Goal: Use online tool/utility: Utilize a website feature to perform a specific function

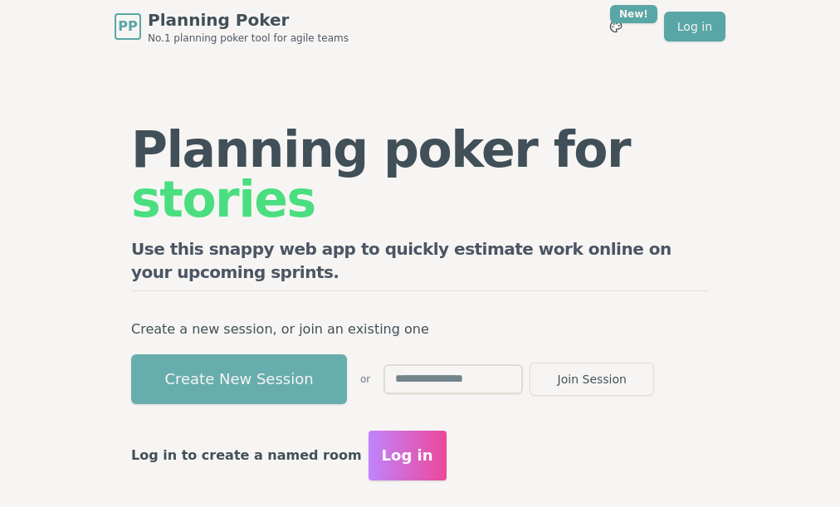
click at [253, 354] on button "Create New Session" at bounding box center [239, 379] width 216 height 50
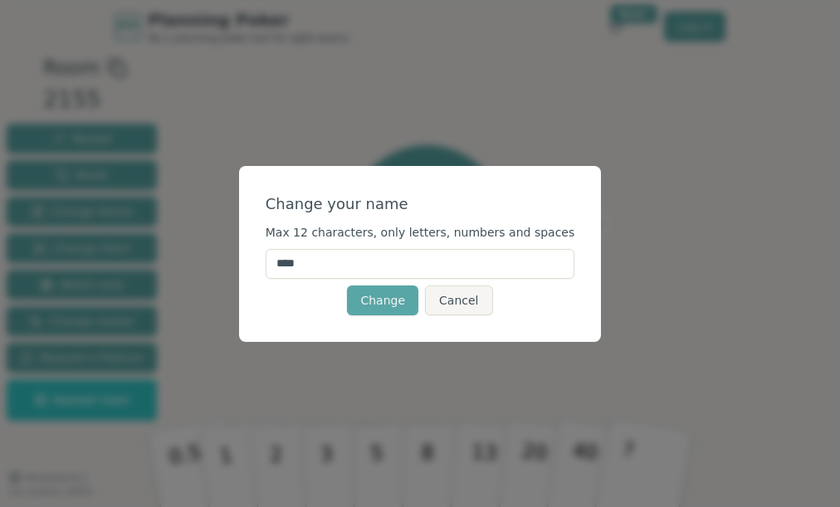
click at [398, 262] on input "****" at bounding box center [421, 264] width 310 height 30
type input "****"
click at [371, 297] on button "Change" at bounding box center [382, 301] width 71 height 30
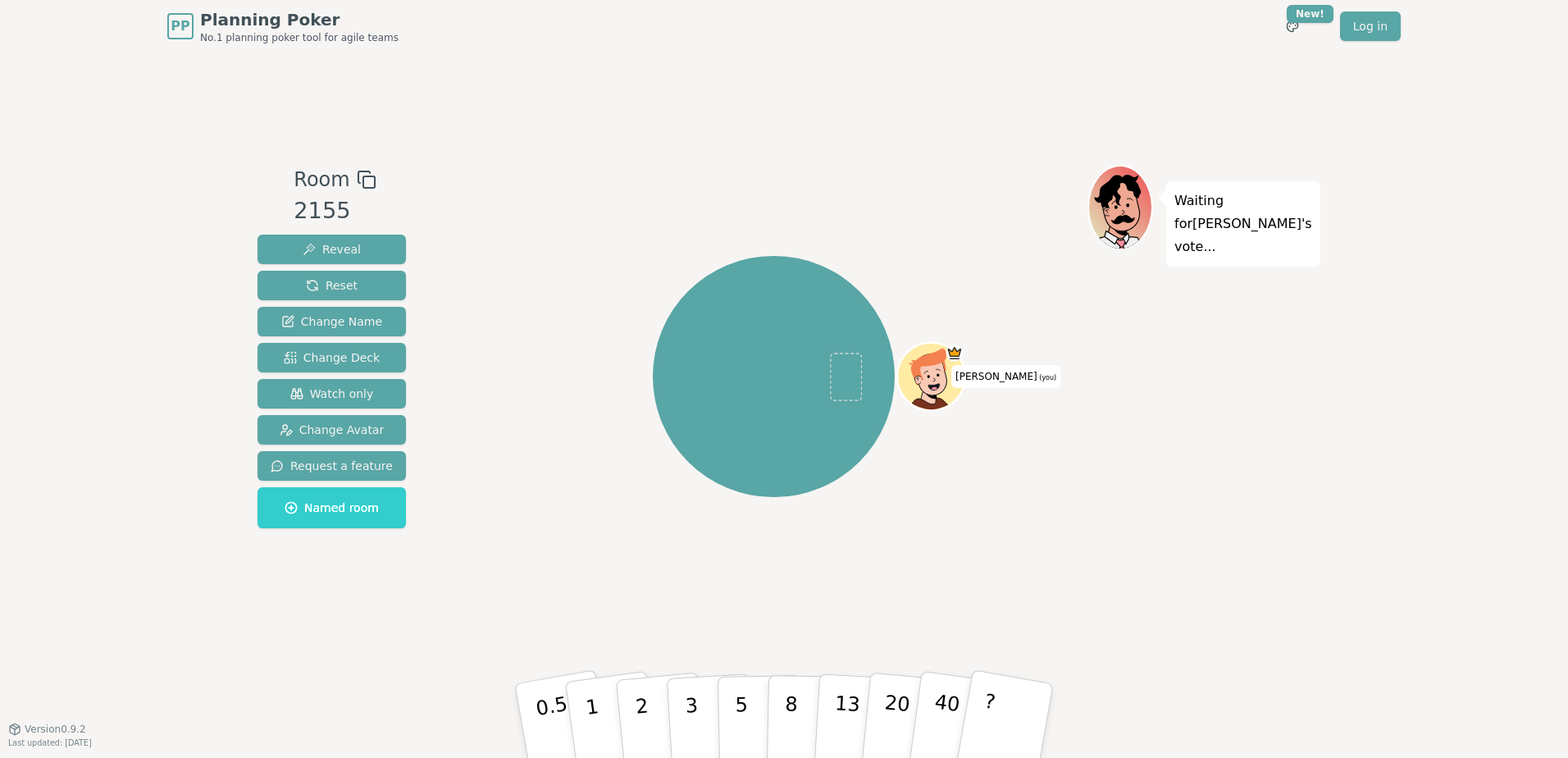
click at [928, 363] on icon at bounding box center [930, 366] width 36 height 37
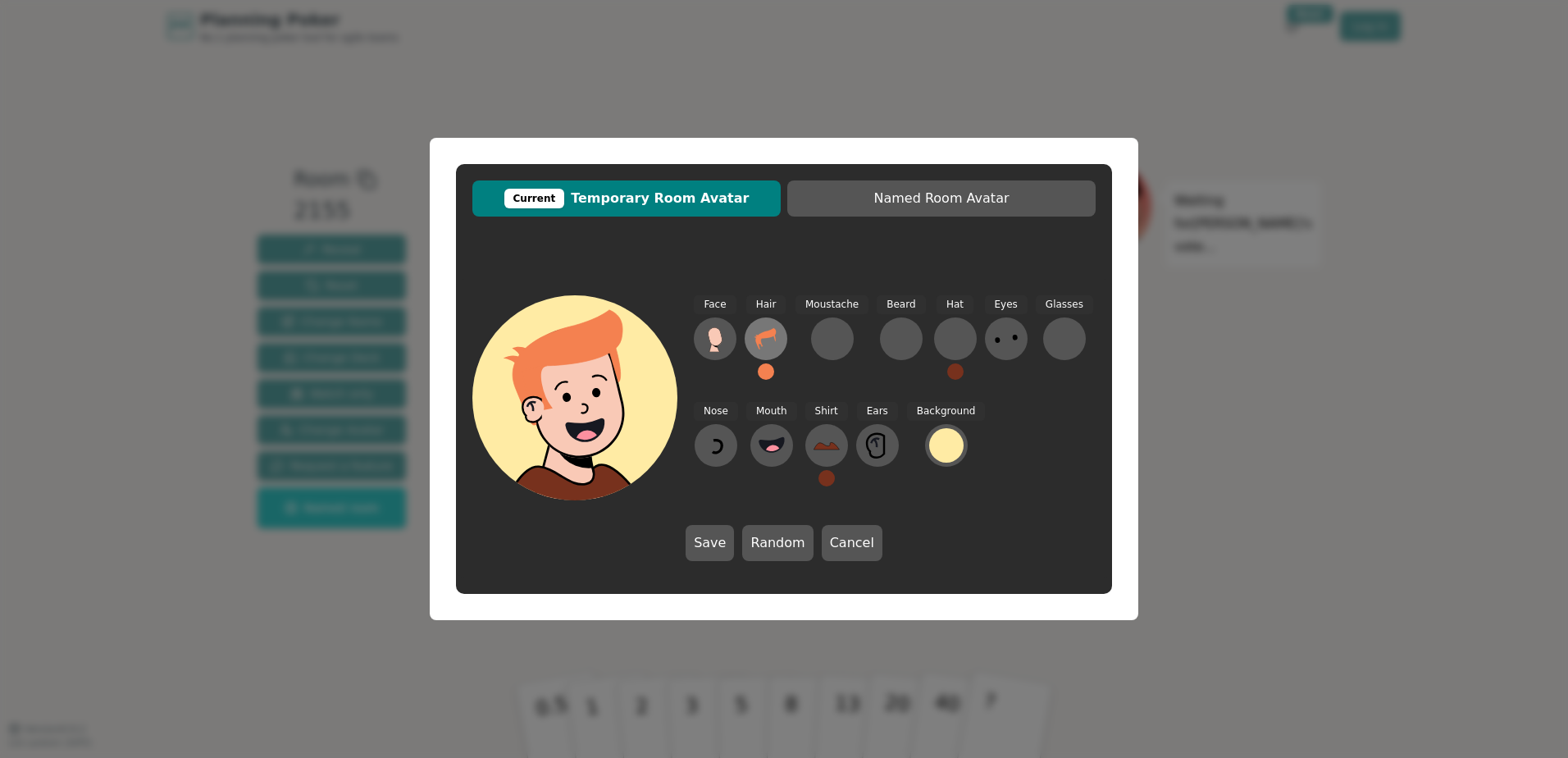
click at [764, 347] on icon at bounding box center [766, 339] width 27 height 27
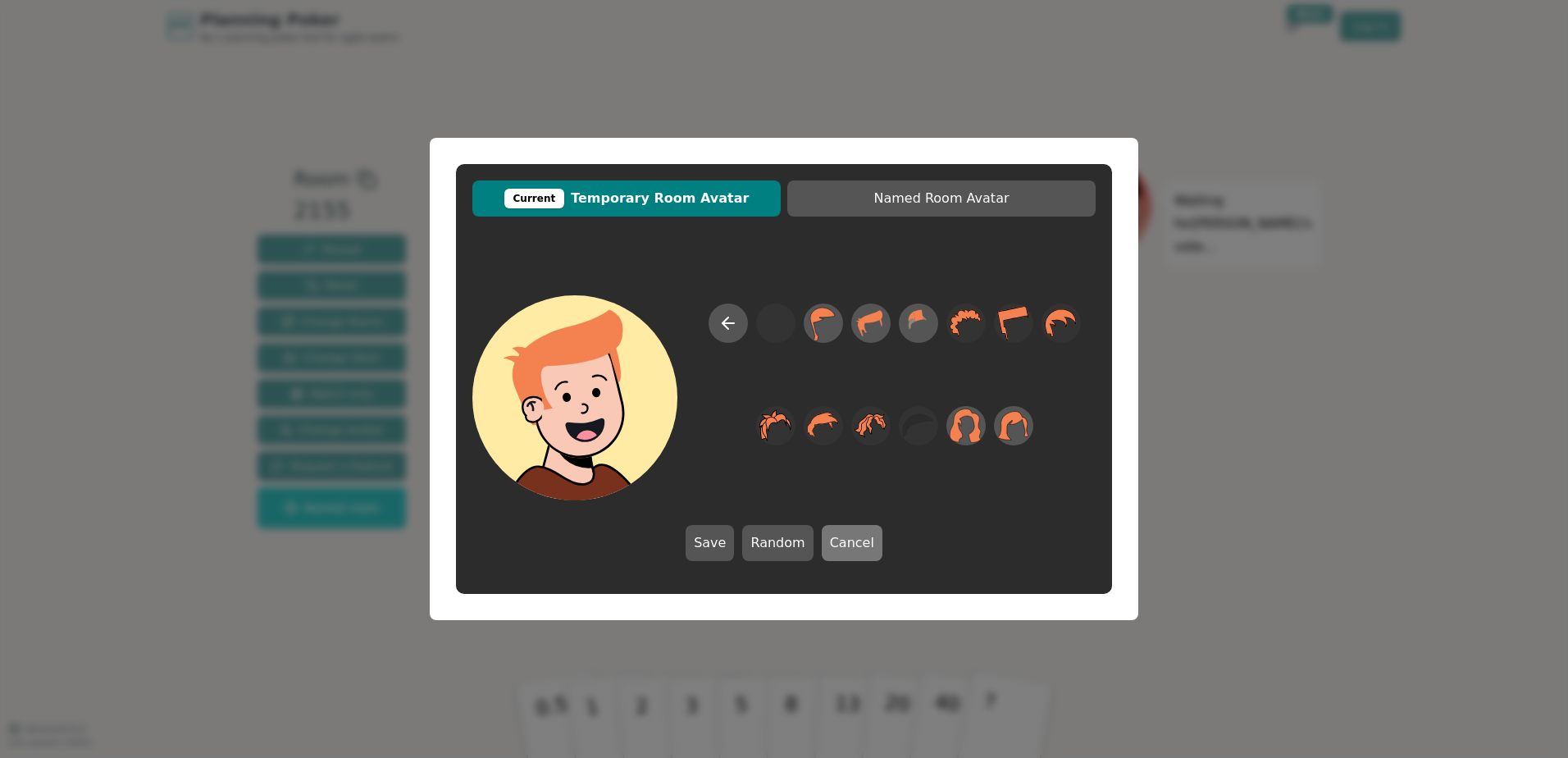
click at [836, 528] on button "Cancel" at bounding box center [852, 543] width 60 height 37
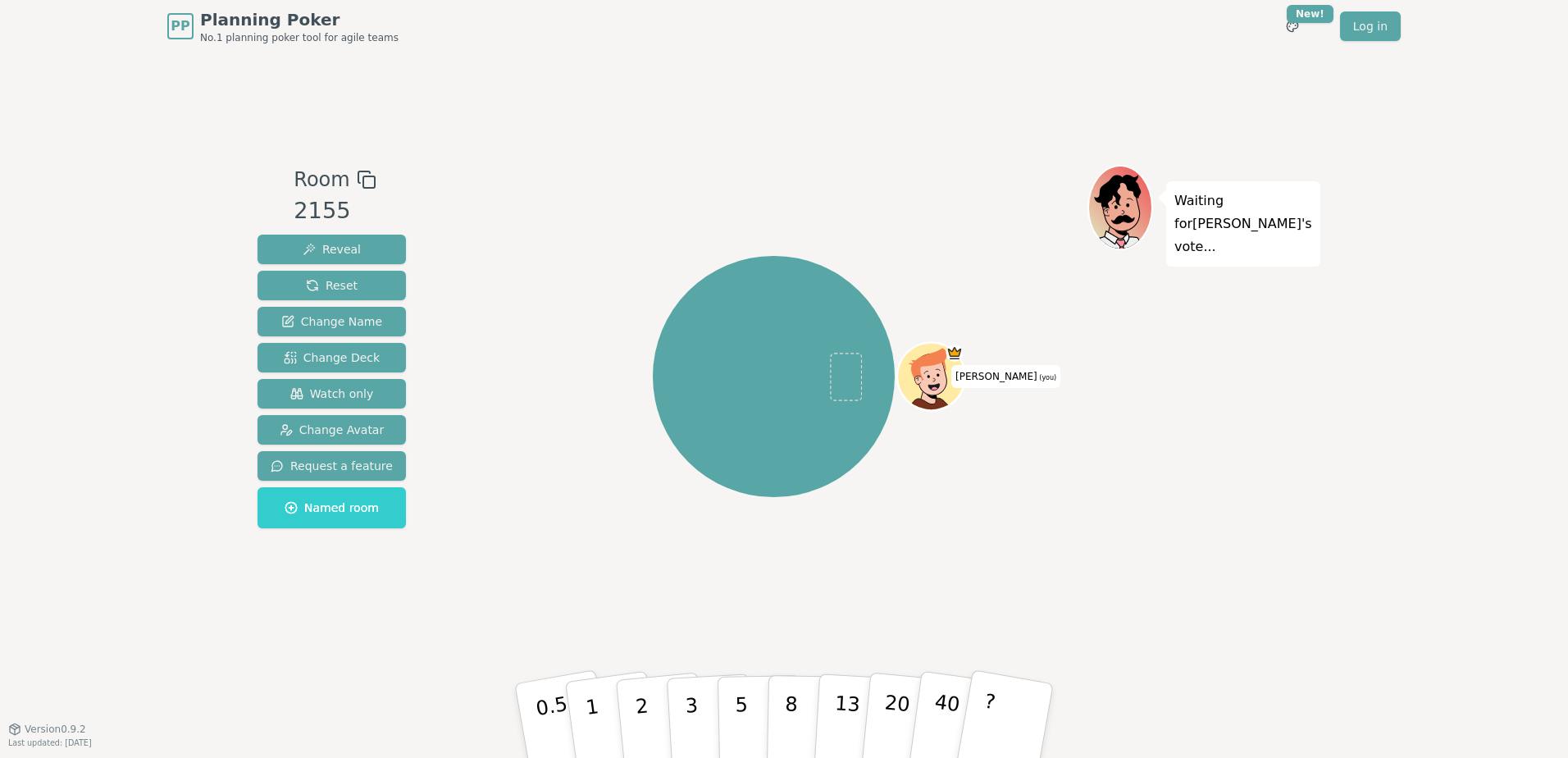
click at [938, 370] on icon at bounding box center [933, 372] width 52 height 7
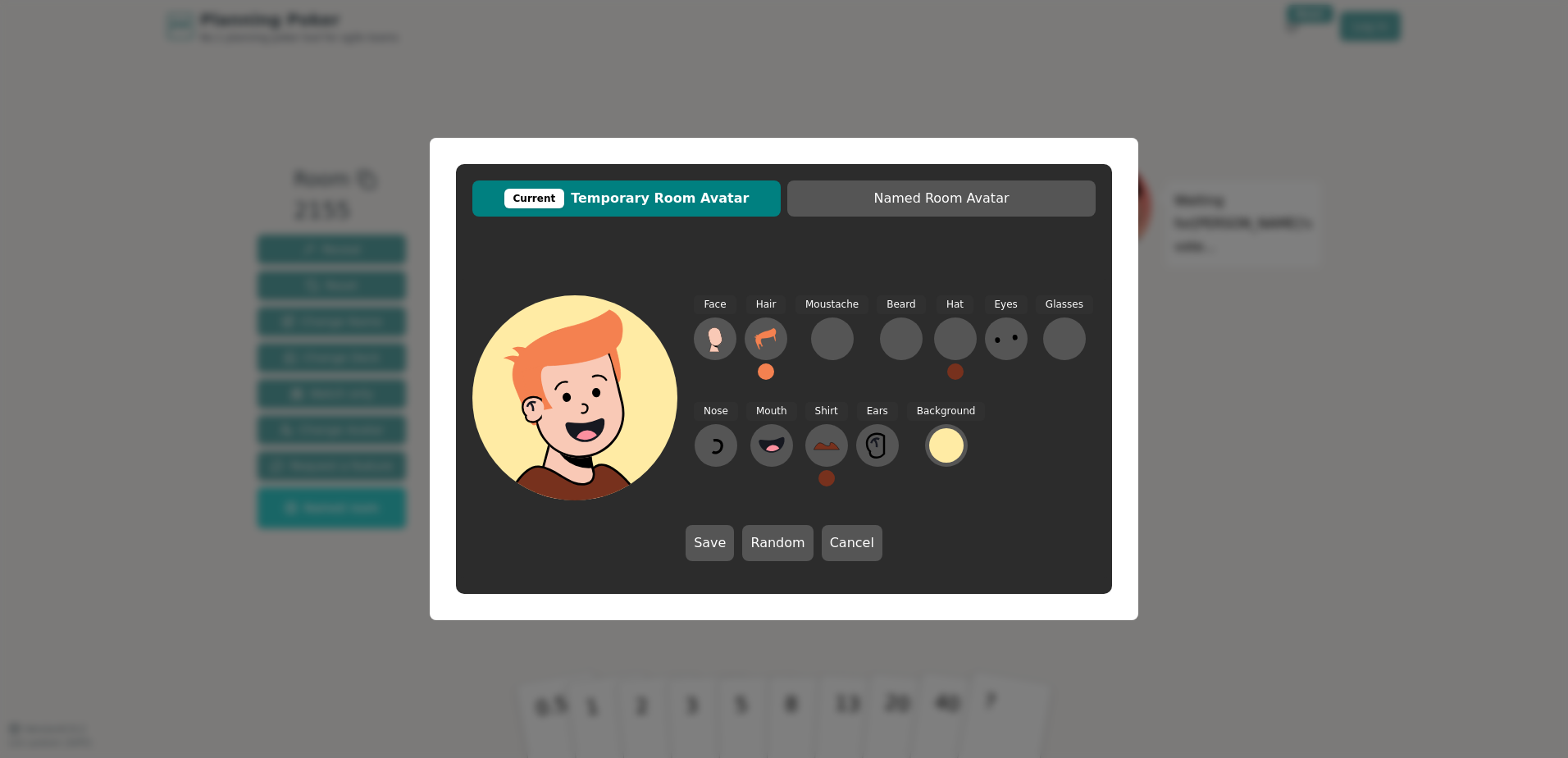
click at [592, 342] on icon at bounding box center [567, 367] width 110 height 115
click at [764, 369] on button at bounding box center [766, 372] width 17 height 17
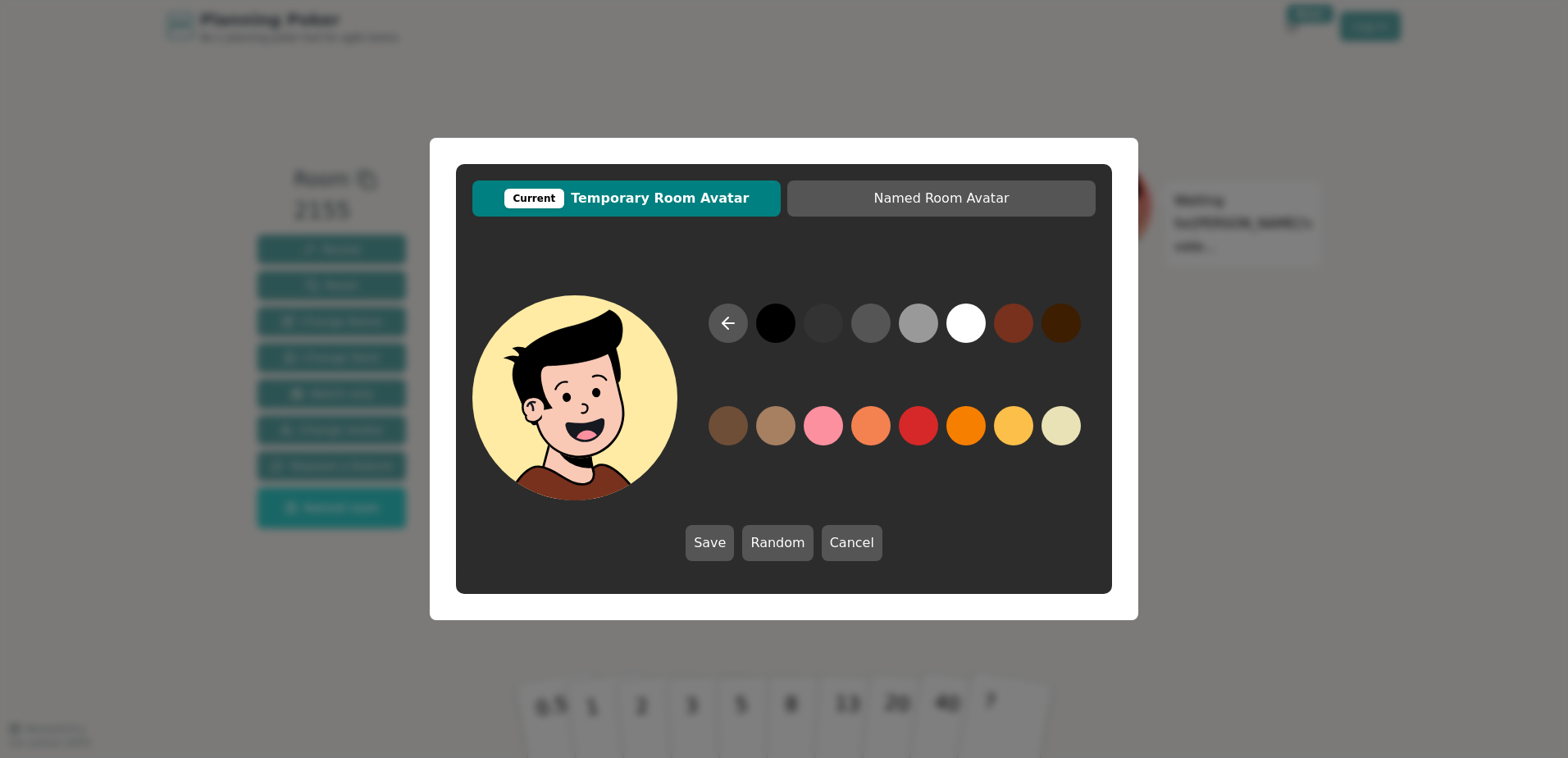
click at [775, 318] on button at bounding box center [776, 323] width 40 height 40
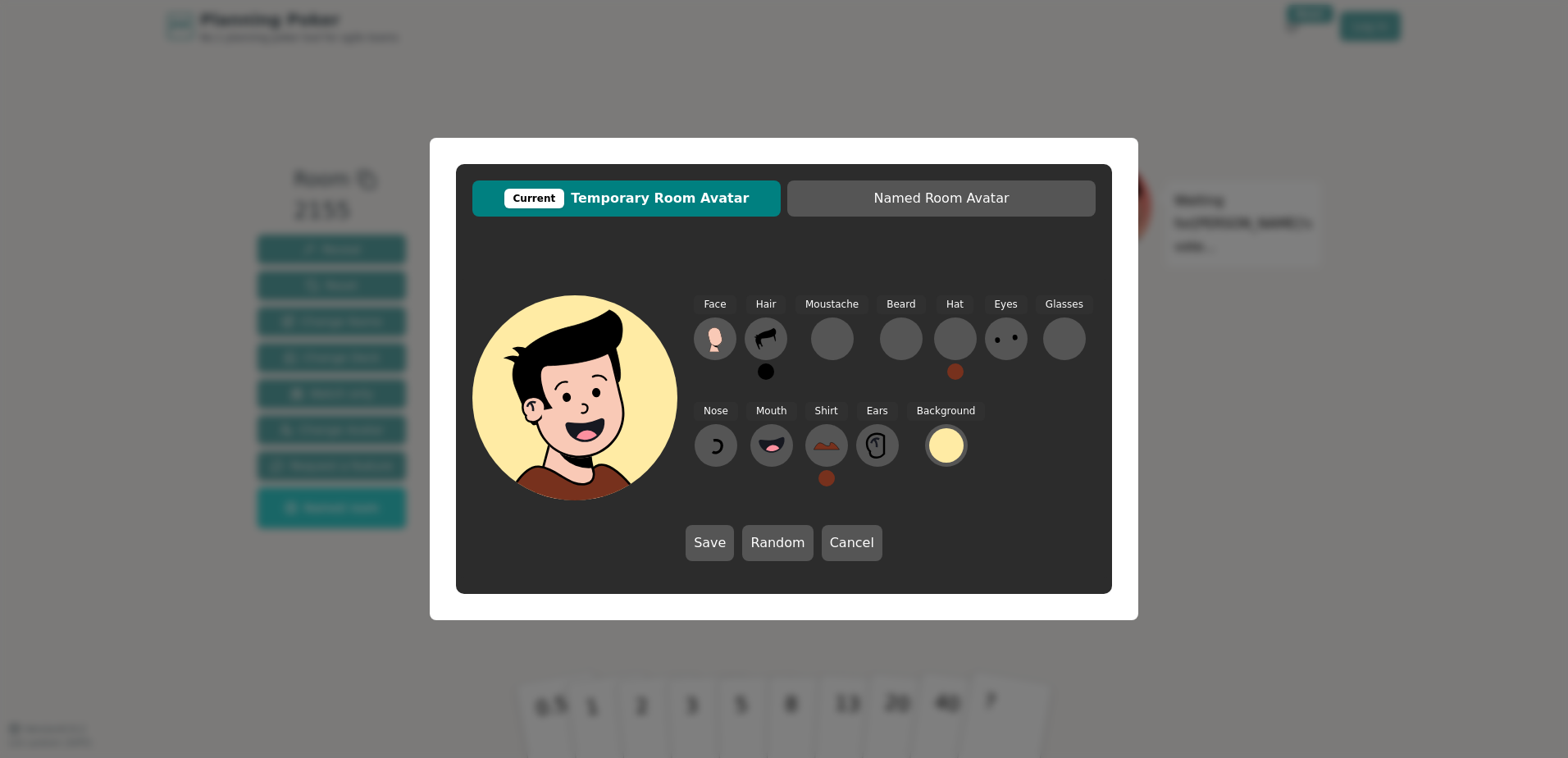
click at [763, 370] on button at bounding box center [766, 372] width 17 height 17
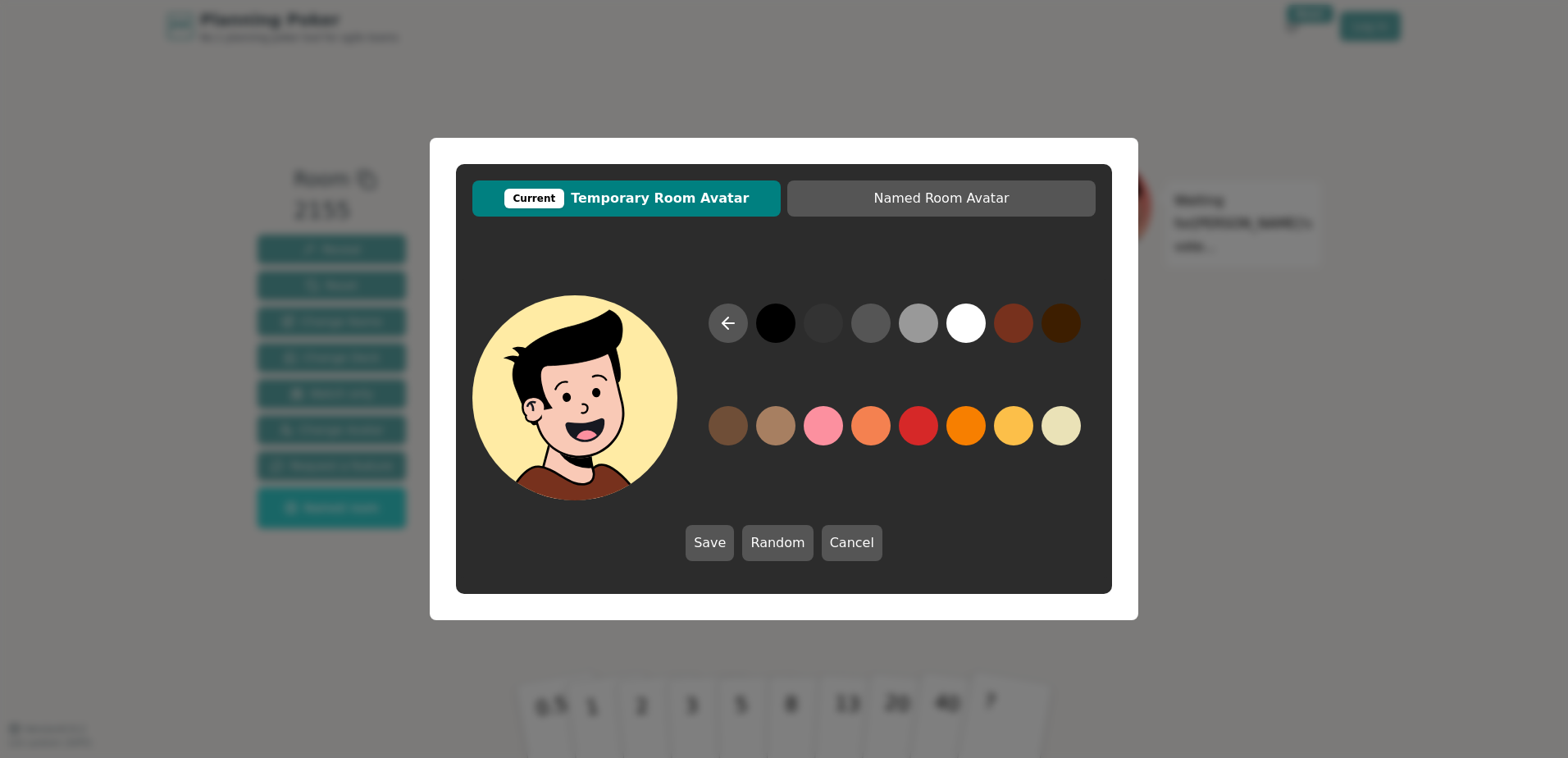
click at [773, 326] on button at bounding box center [776, 323] width 40 height 40
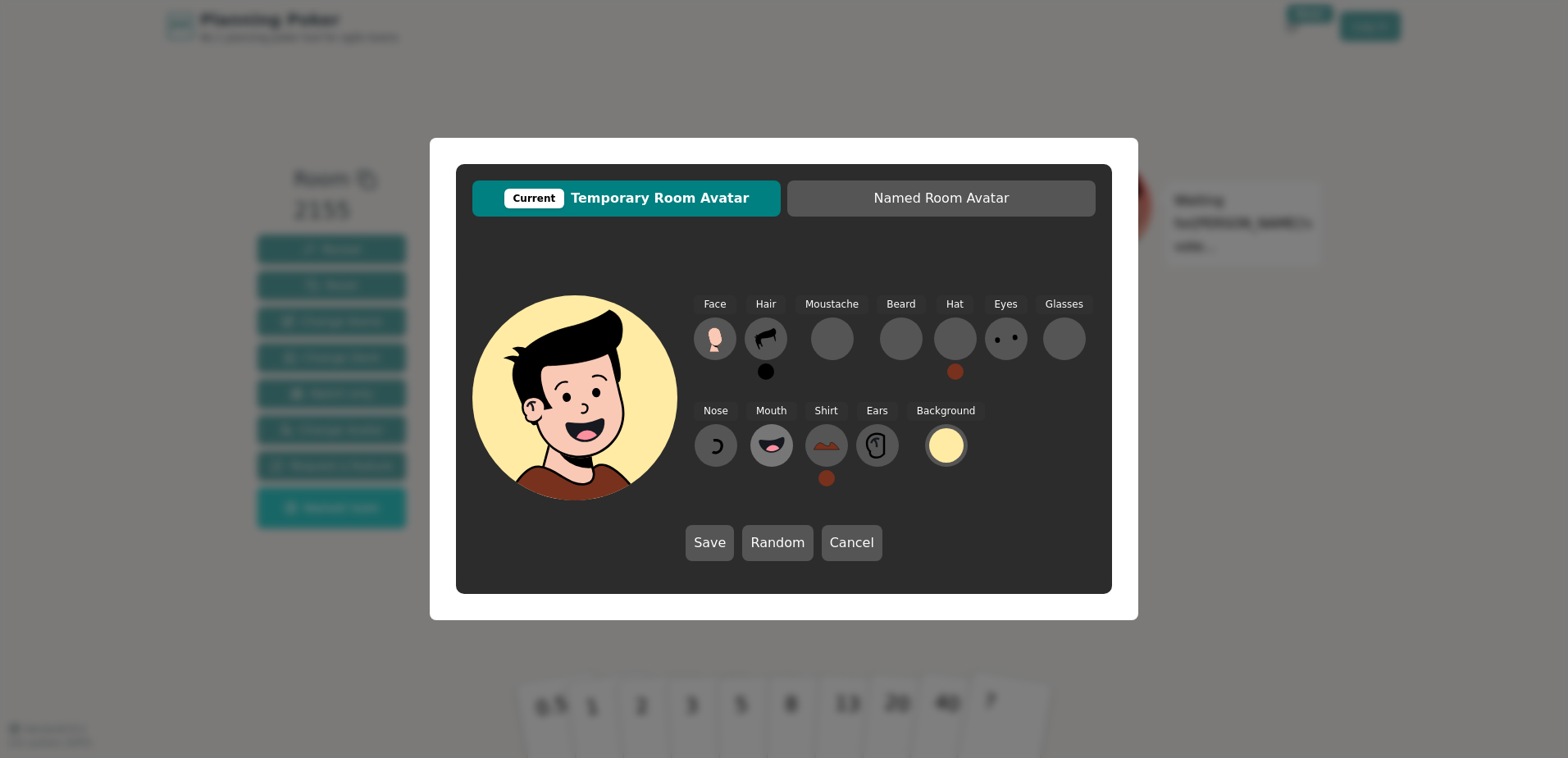
click at [766, 432] on button at bounding box center [771, 445] width 42 height 42
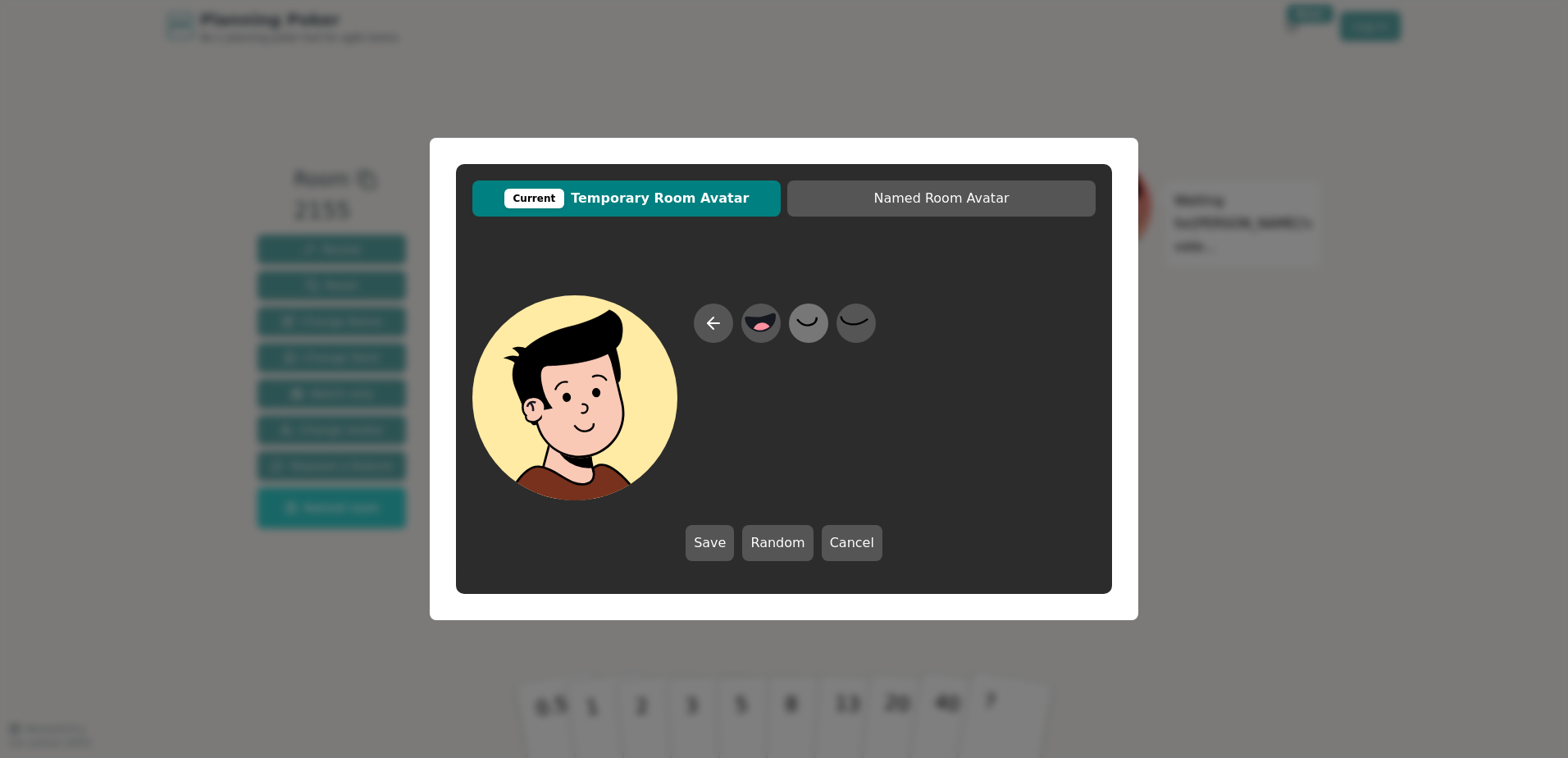
click at [817, 328] on icon at bounding box center [808, 323] width 32 height 37
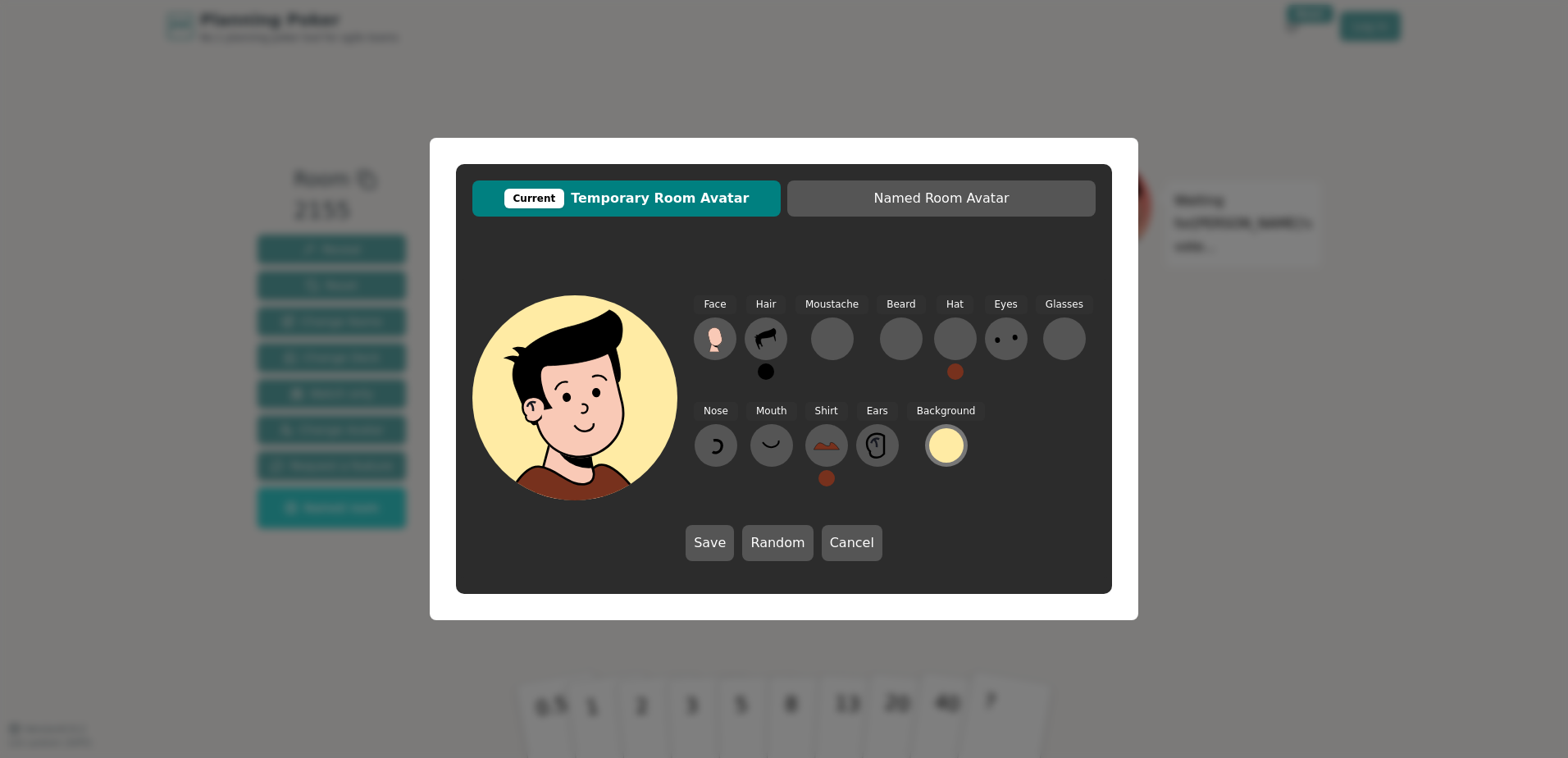
click at [947, 448] on div at bounding box center [946, 445] width 35 height 35
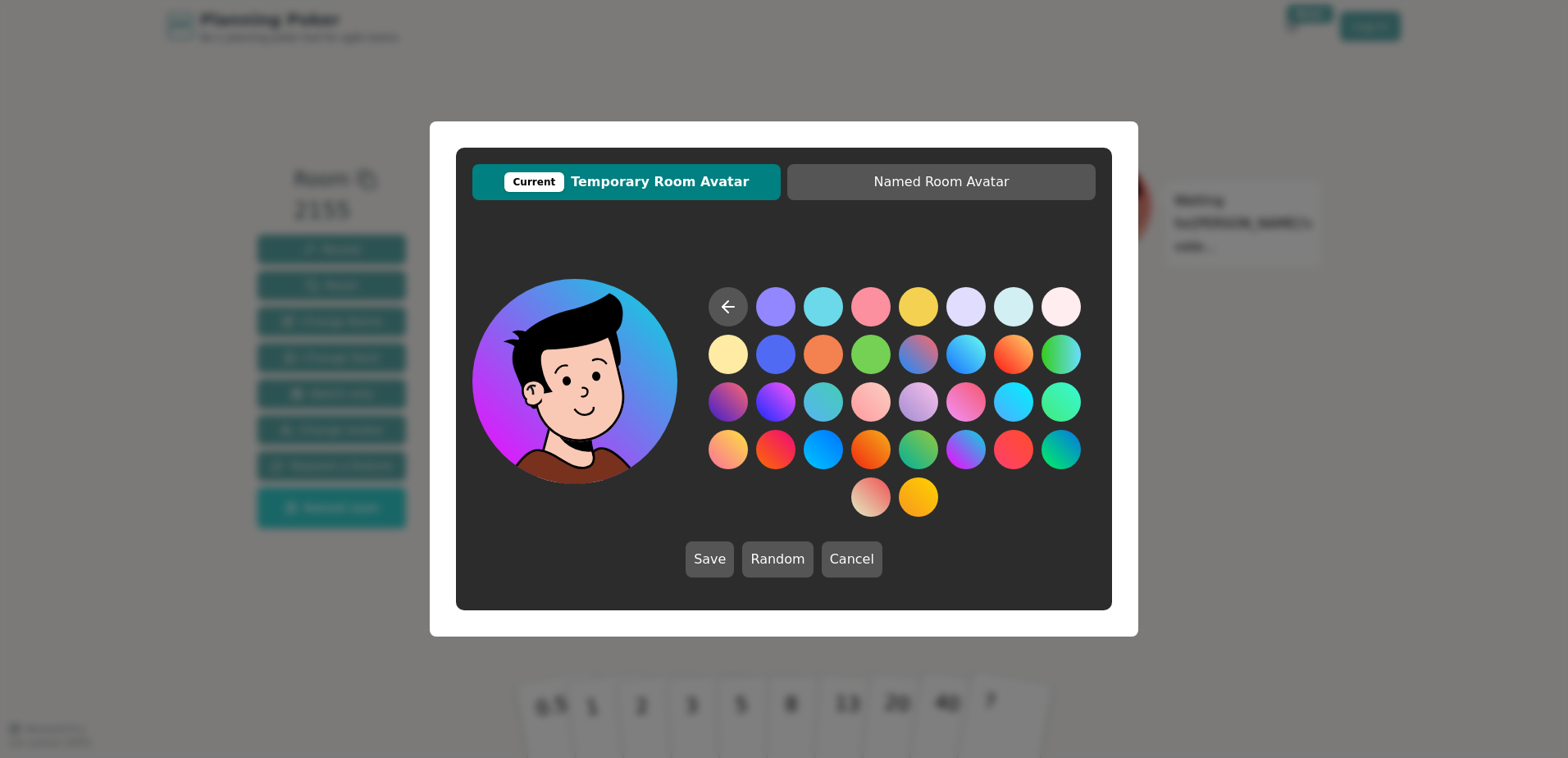
click at [959, 450] on button at bounding box center [966, 450] width 40 height 40
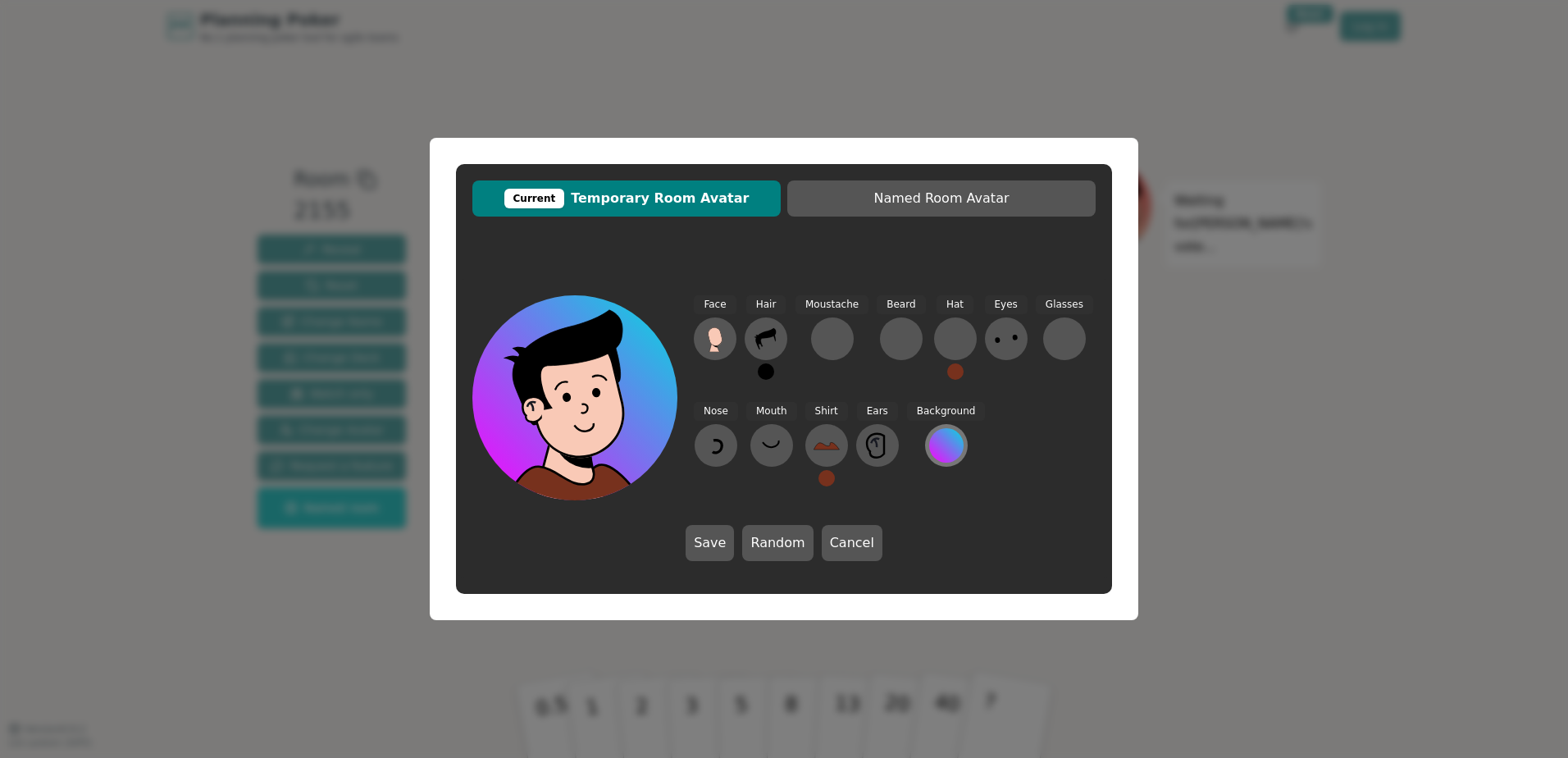
click at [932, 451] on div at bounding box center [946, 445] width 35 height 35
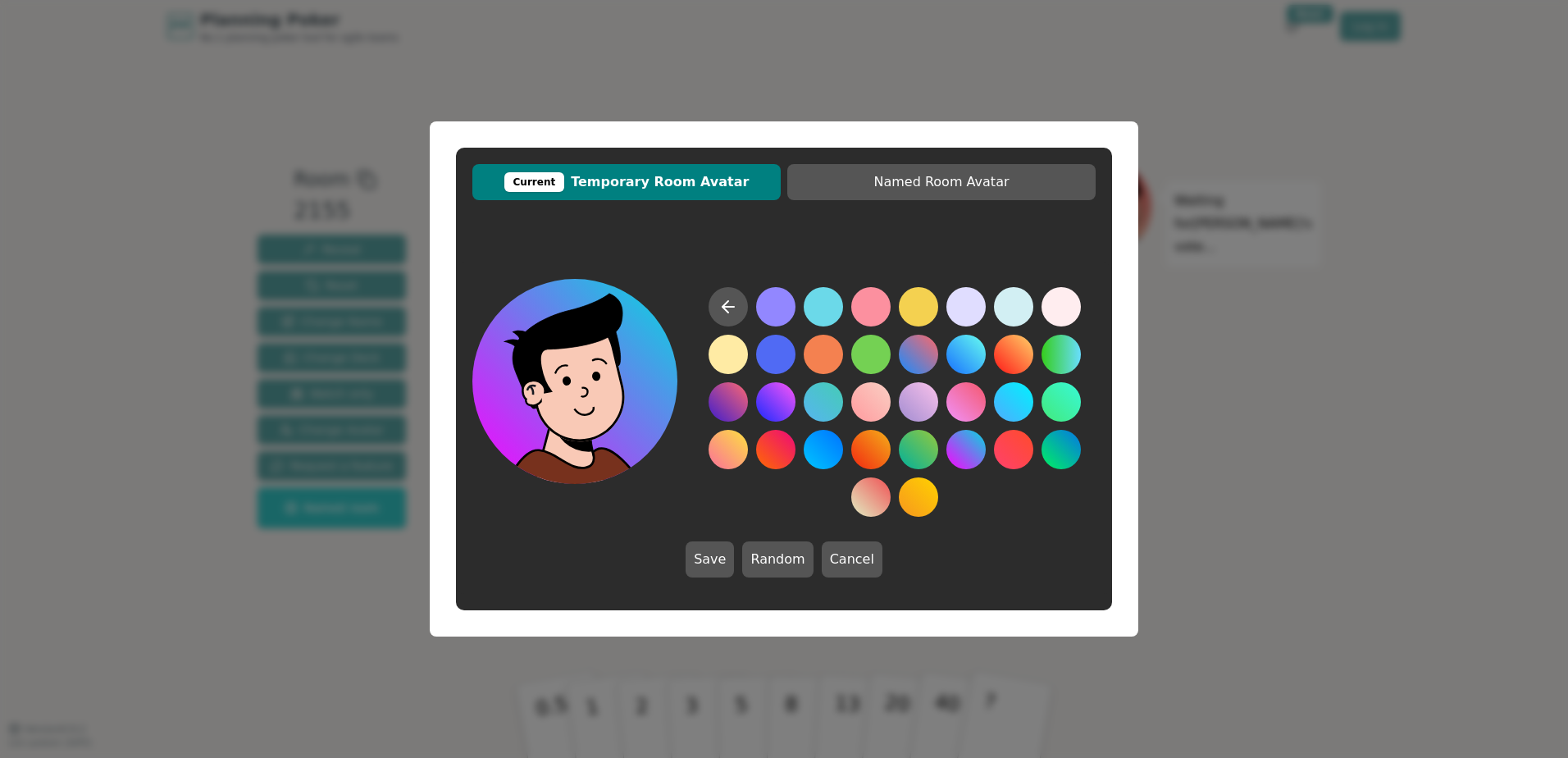
click at [960, 449] on button at bounding box center [966, 450] width 40 height 40
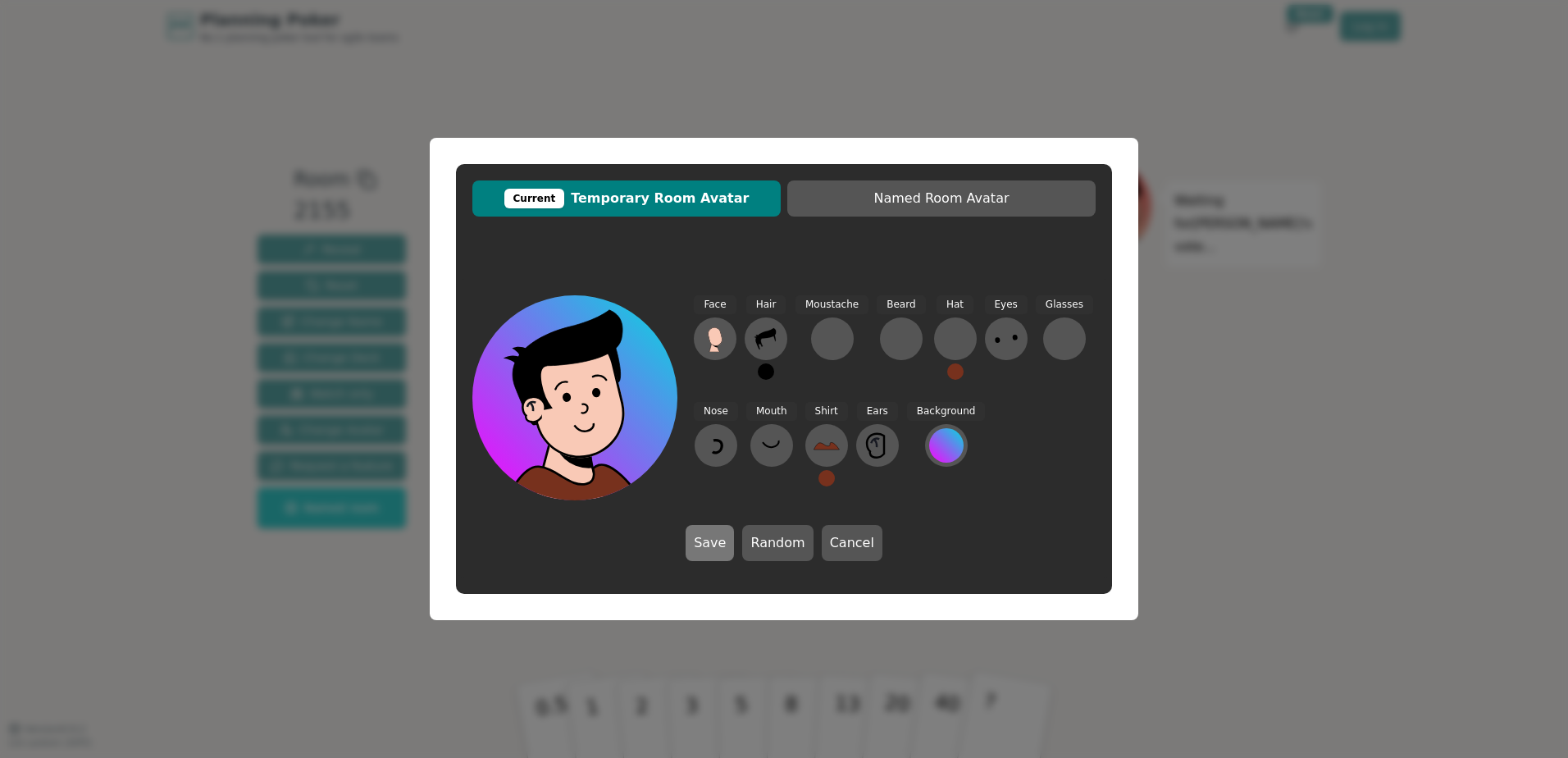
click at [709, 528] on button "Save" at bounding box center [709, 543] width 48 height 37
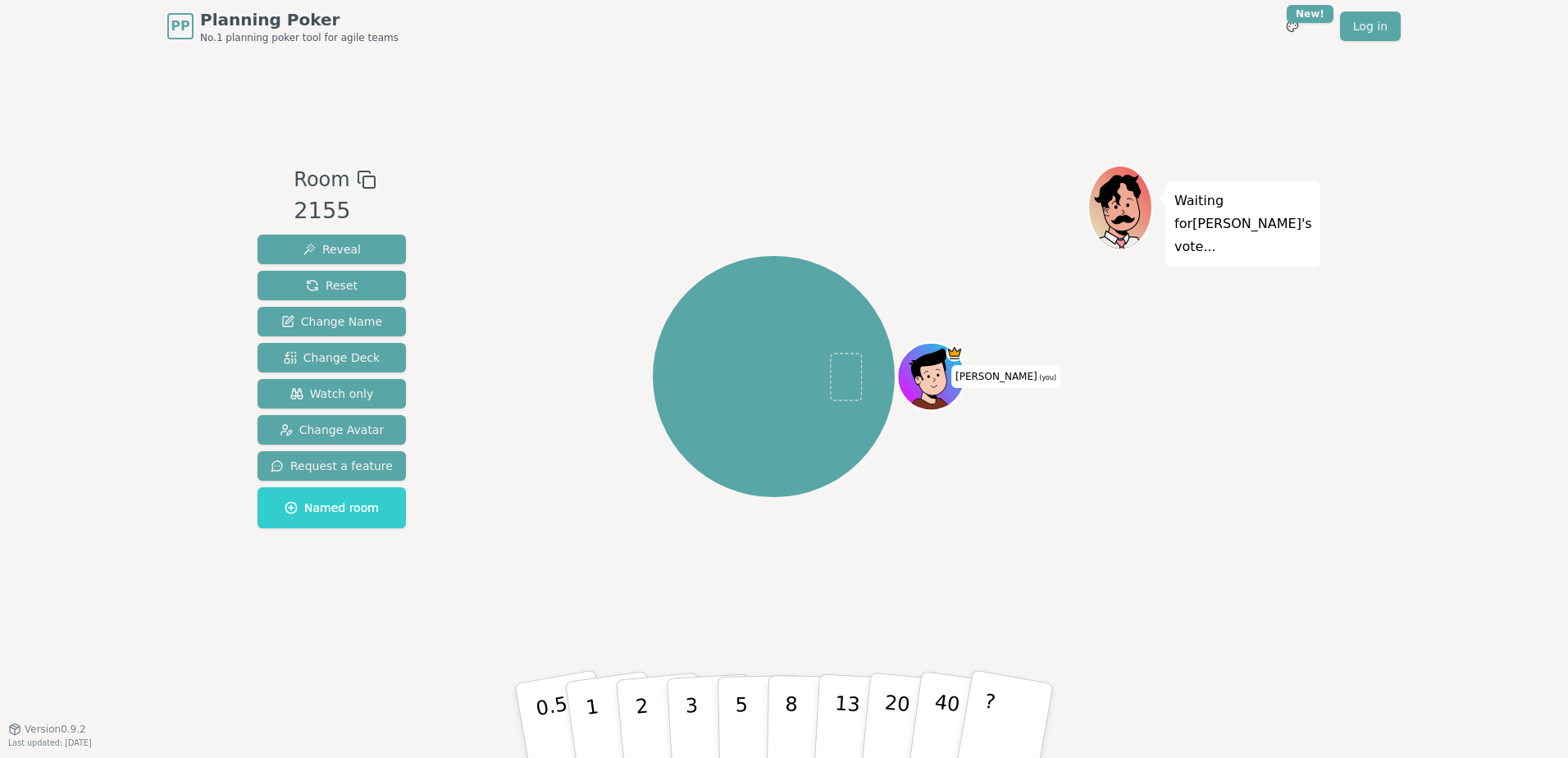
click at [928, 384] on icon at bounding box center [935, 386] width 33 height 10
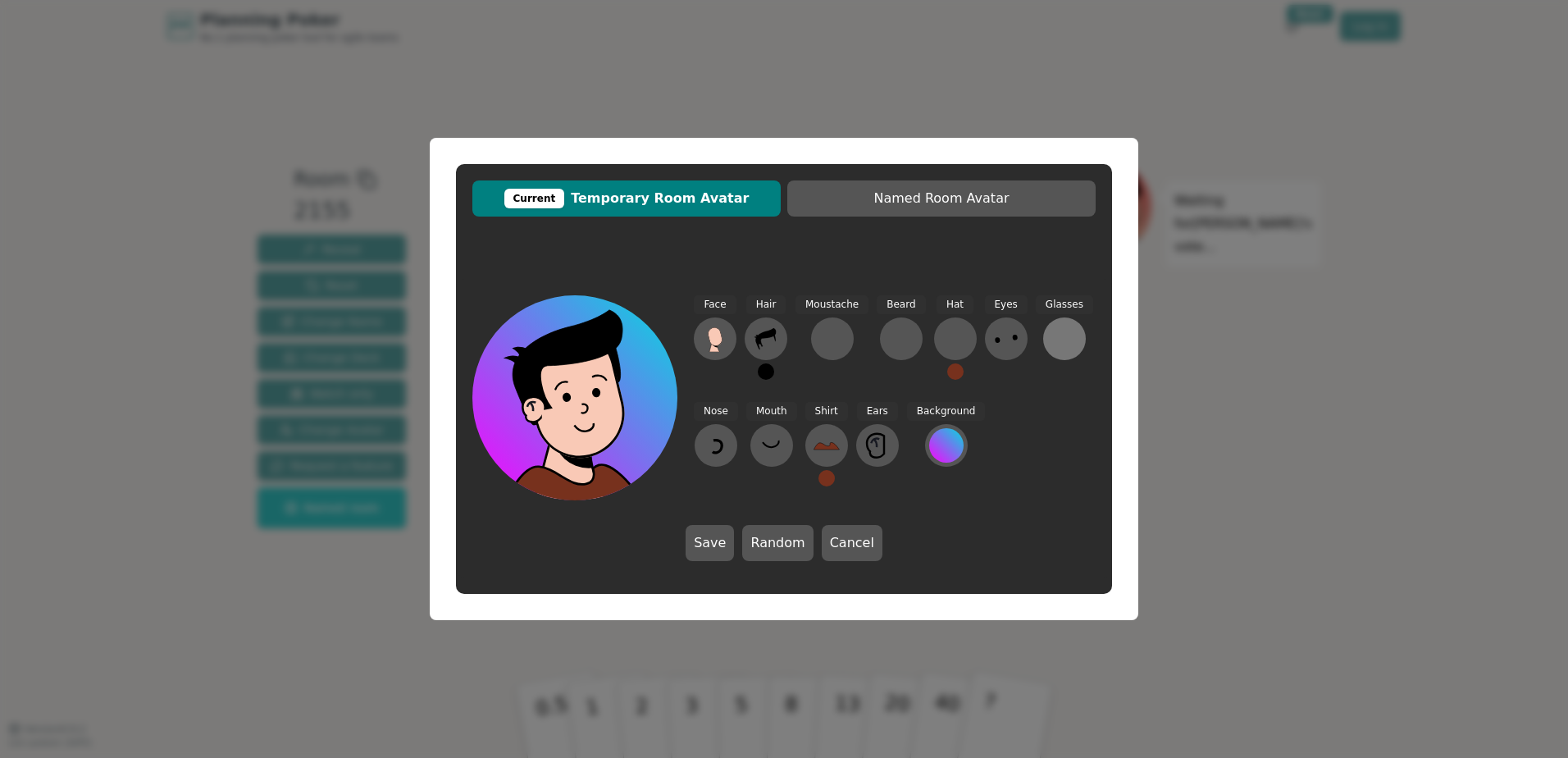
click at [1030, 329] on button at bounding box center [1064, 338] width 42 height 42
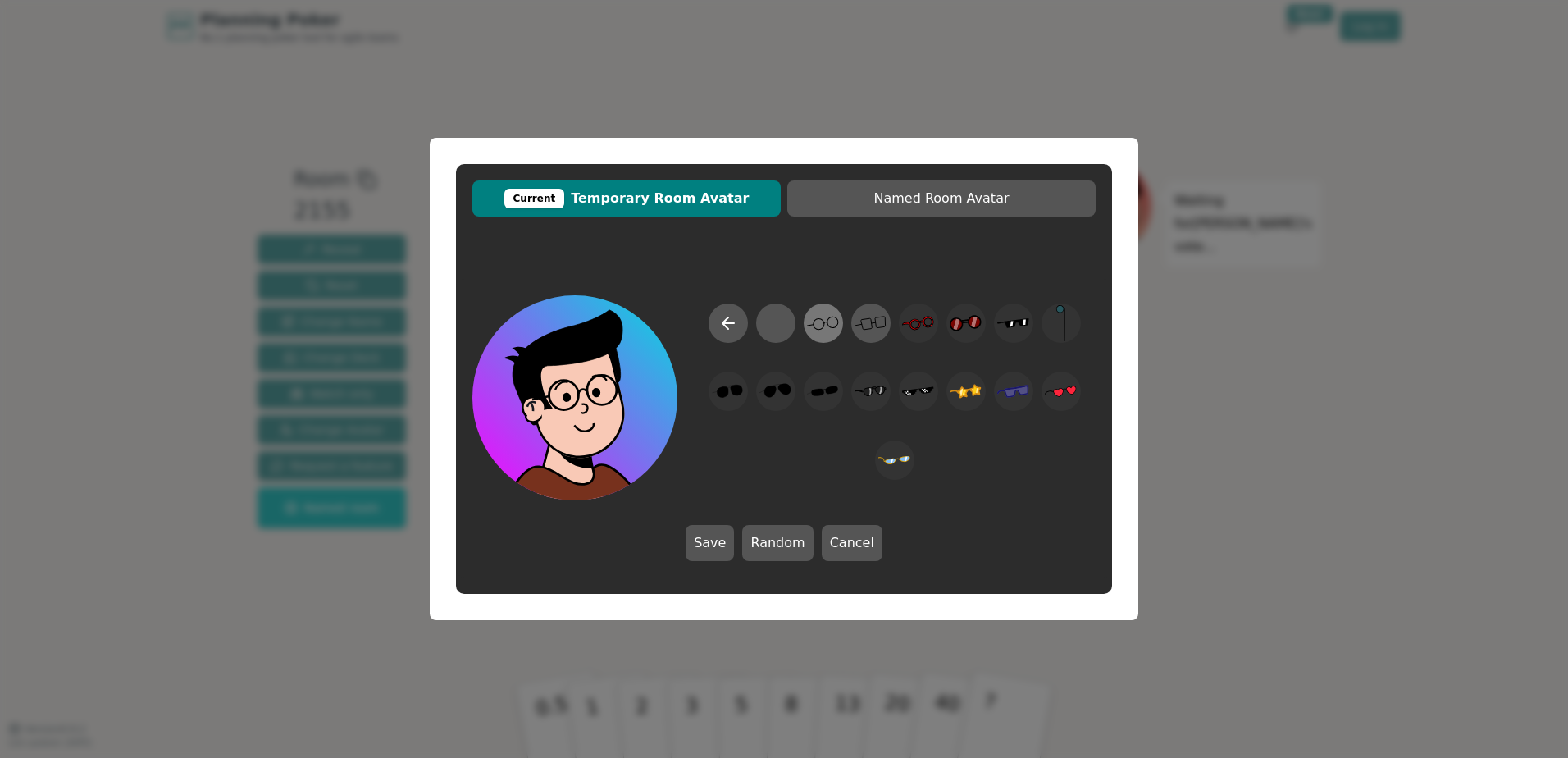
click at [829, 326] on circle at bounding box center [833, 321] width 11 height 11
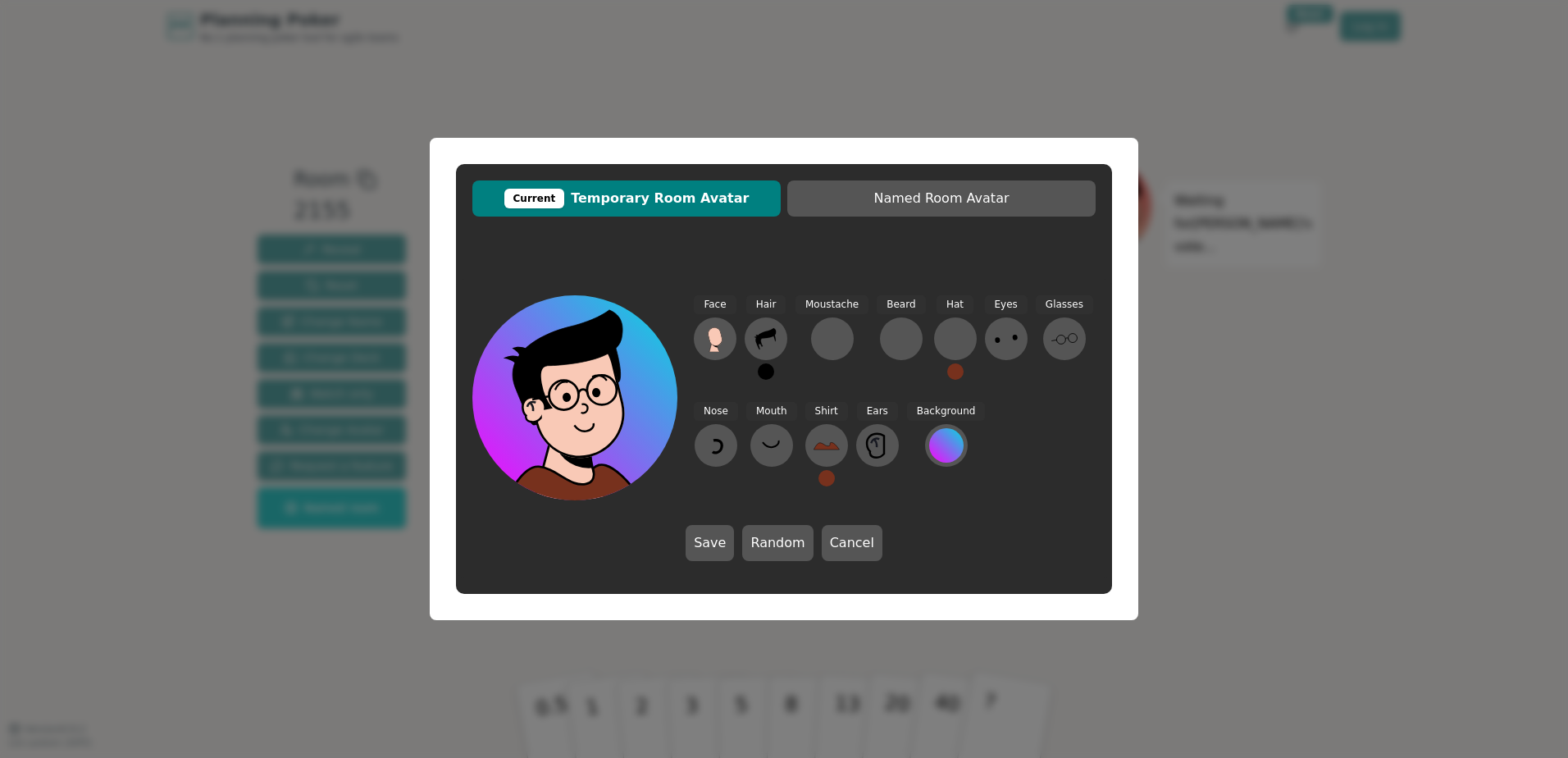
drag, startPoint x: 715, startPoint y: 532, endPoint x: 720, endPoint y: 486, distance: 46.3
click at [720, 486] on div "Face Hair Moustache [PERSON_NAME] Hat Eyes Glasses Nose Mouth Shirt Ears Backgr…" at bounding box center [784, 428] width 656 height 298
click at [768, 374] on button at bounding box center [766, 372] width 17 height 17
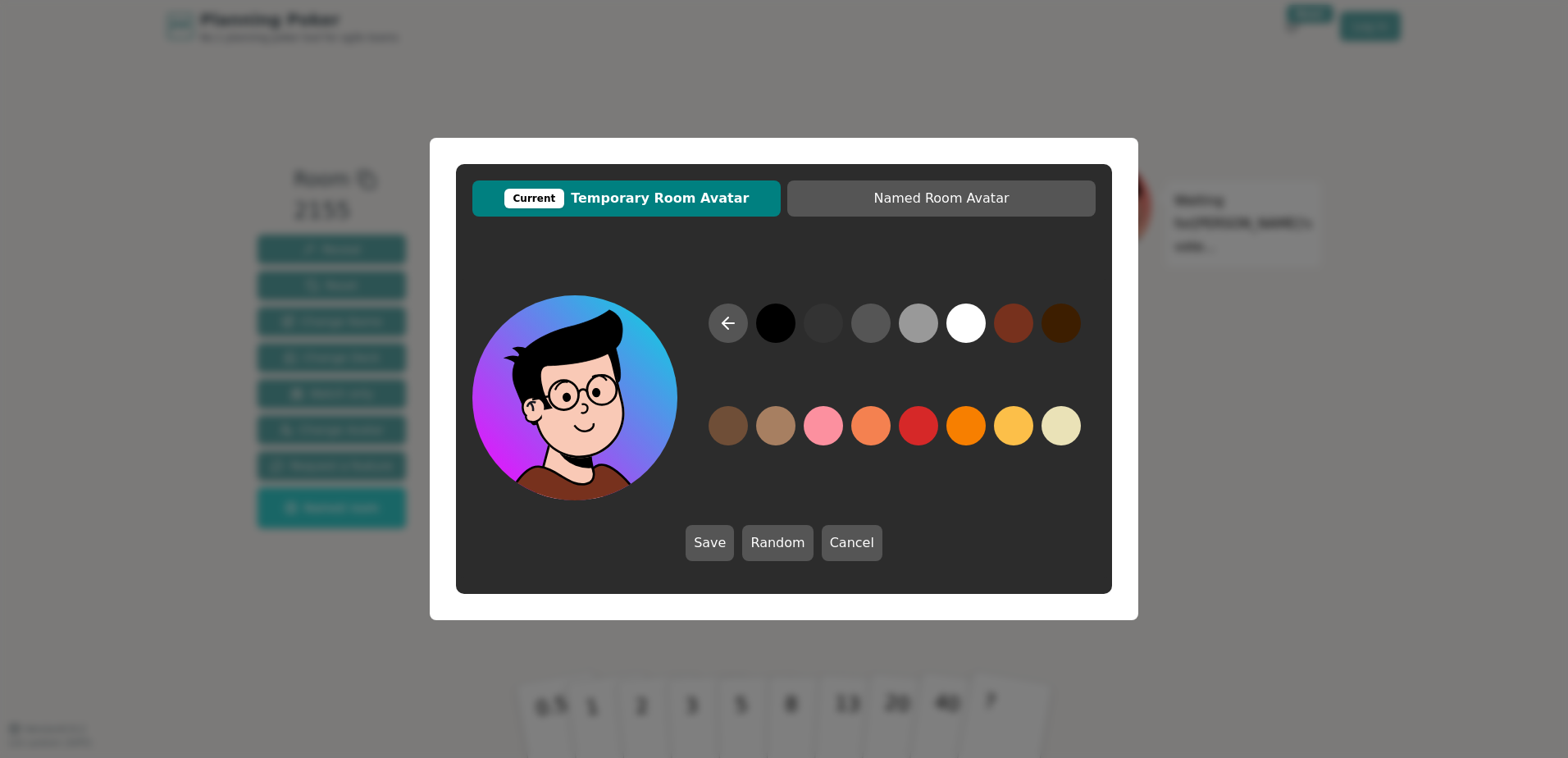
click at [774, 334] on button at bounding box center [776, 323] width 40 height 40
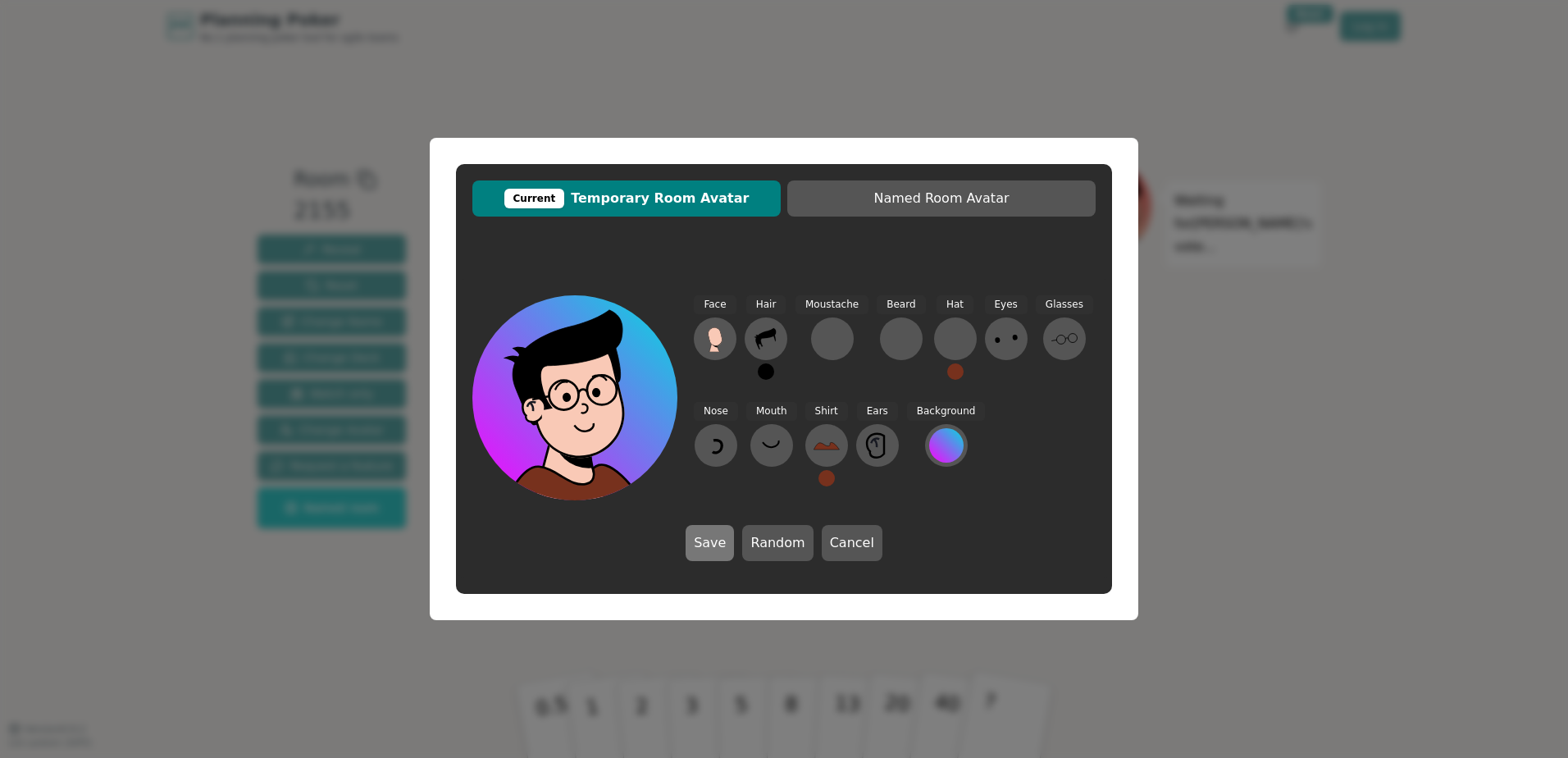
click at [721, 528] on button "Save" at bounding box center [709, 543] width 48 height 37
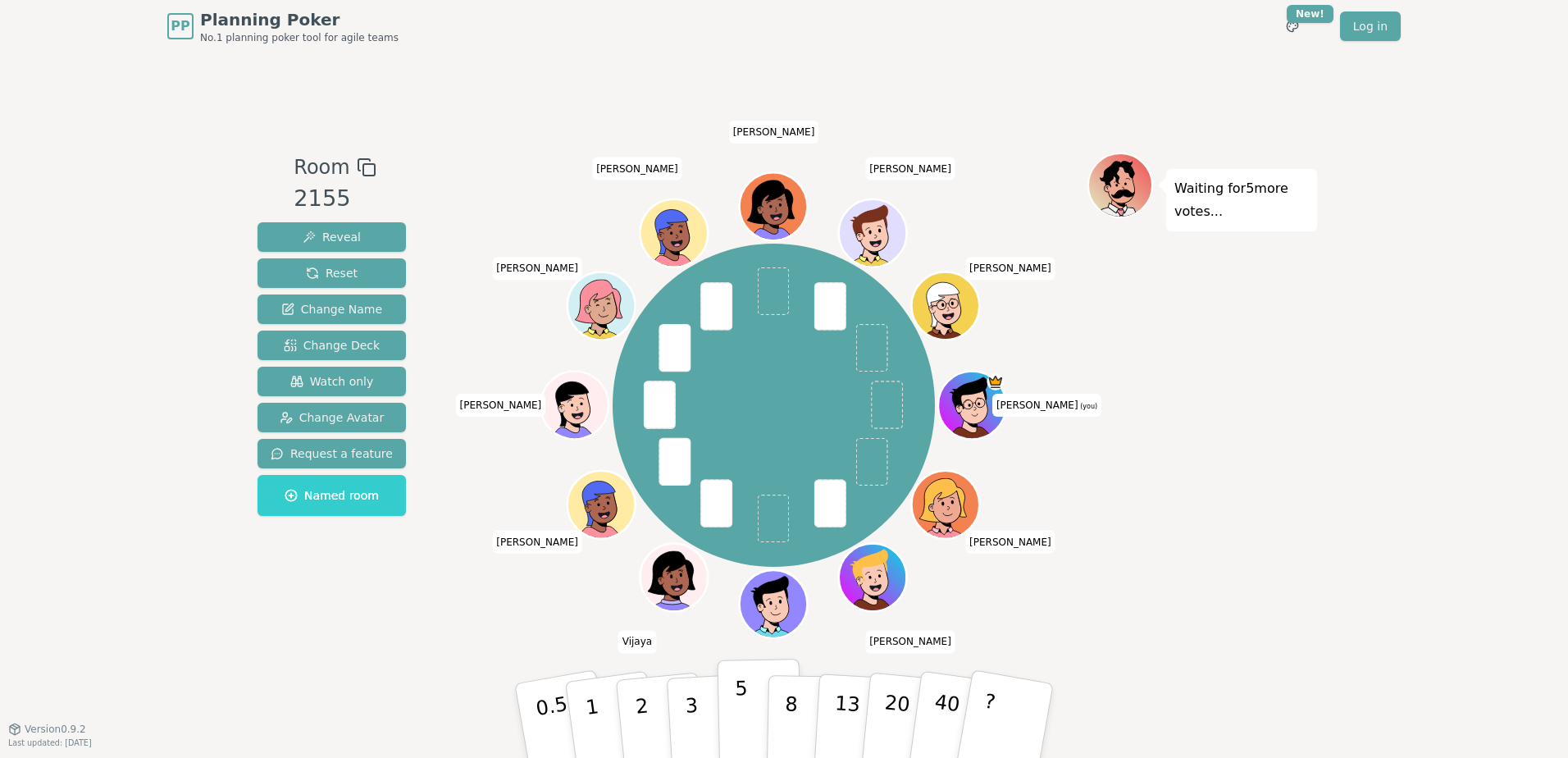
click at [744, 528] on p "5" at bounding box center [742, 721] width 14 height 89
click at [321, 239] on span "Reveal" at bounding box center [331, 237] width 58 height 17
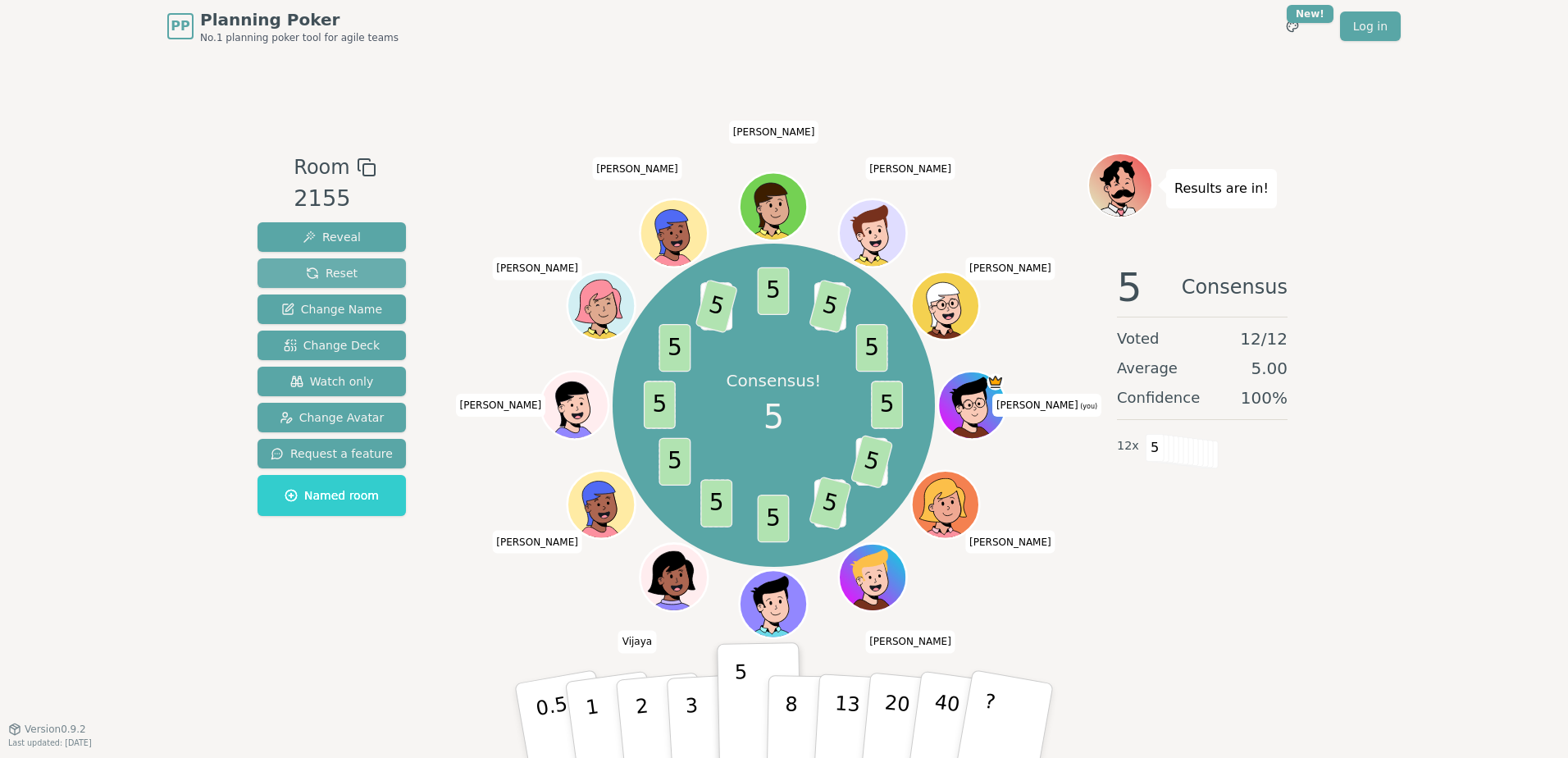
click at [287, 262] on button "Reset" at bounding box center [332, 273] width 148 height 30
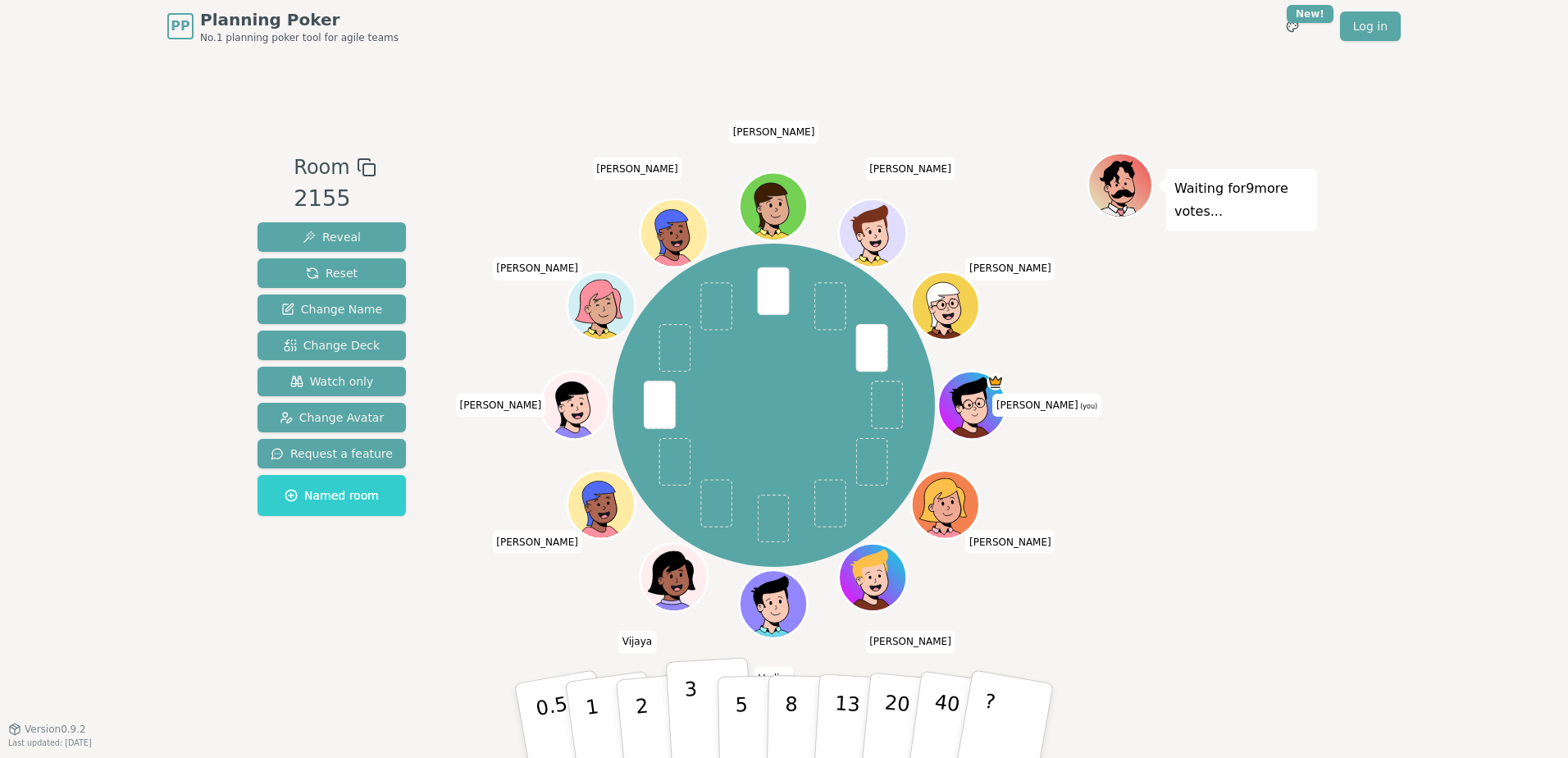
click at [694, 528] on p "3" at bounding box center [693, 722] width 18 height 89
click at [340, 235] on span "Reveal" at bounding box center [331, 237] width 58 height 17
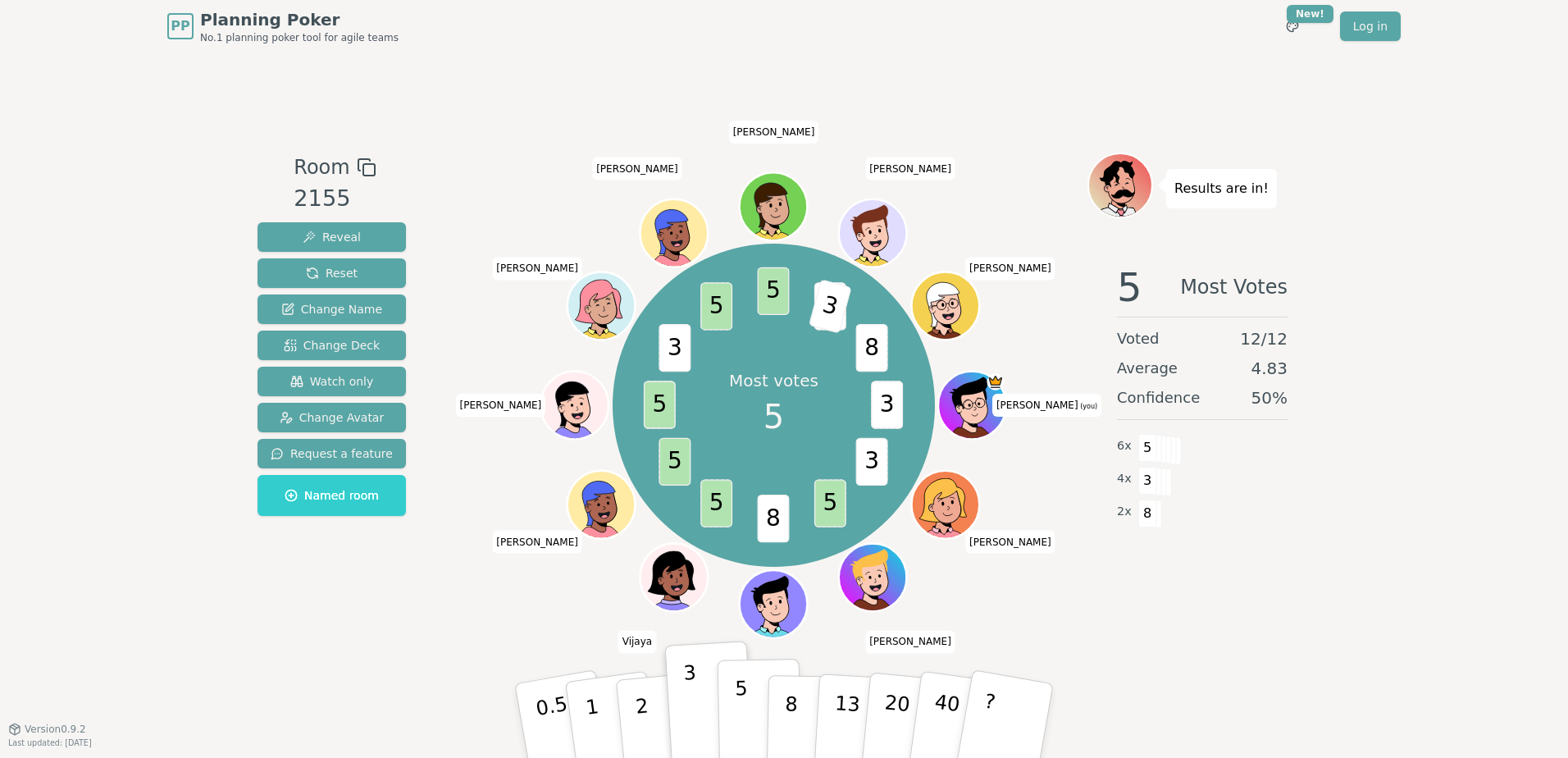
click at [740, 528] on p "5" at bounding box center [742, 721] width 14 height 89
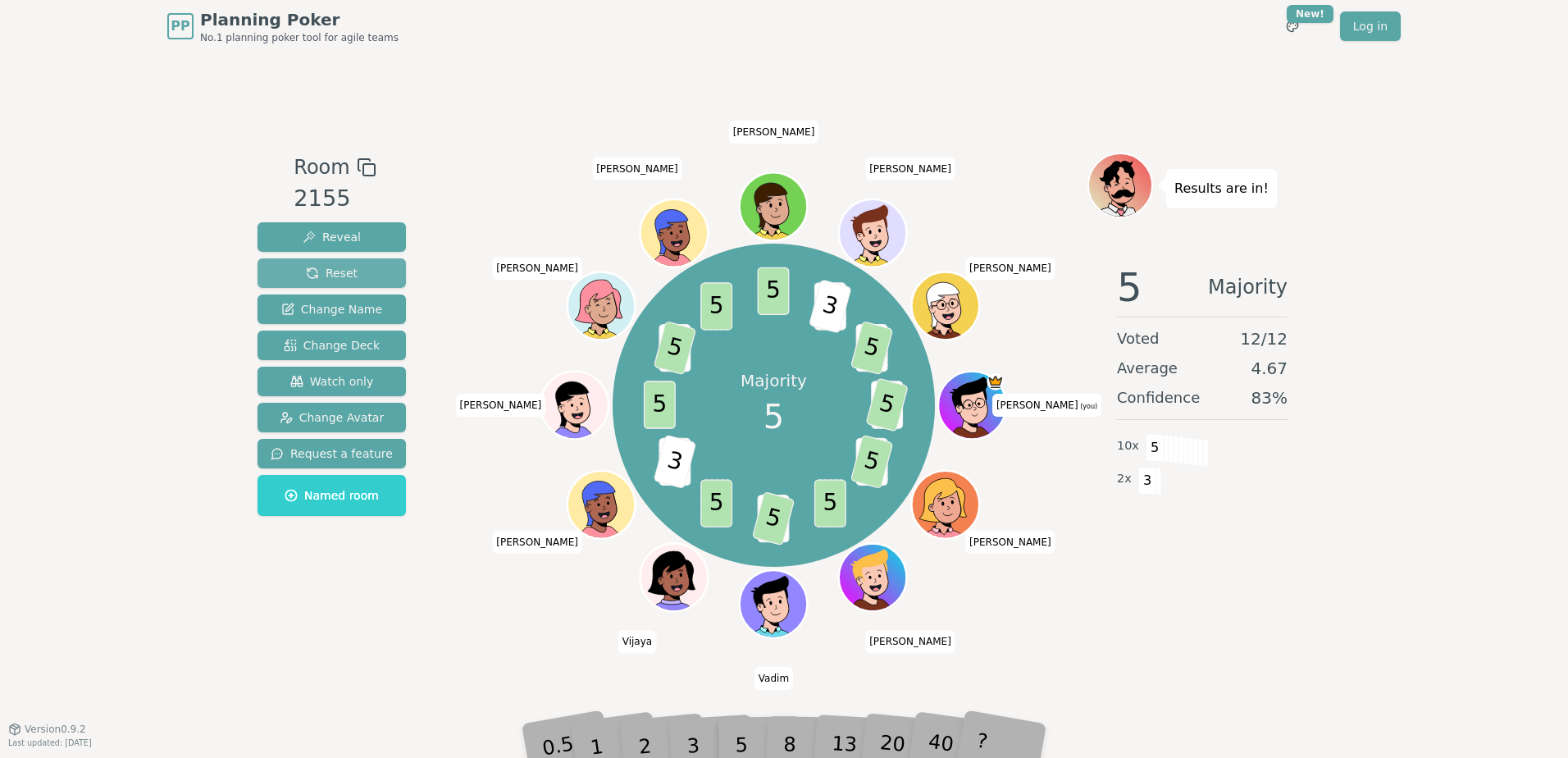
click at [338, 273] on span "Reset" at bounding box center [332, 273] width 51 height 17
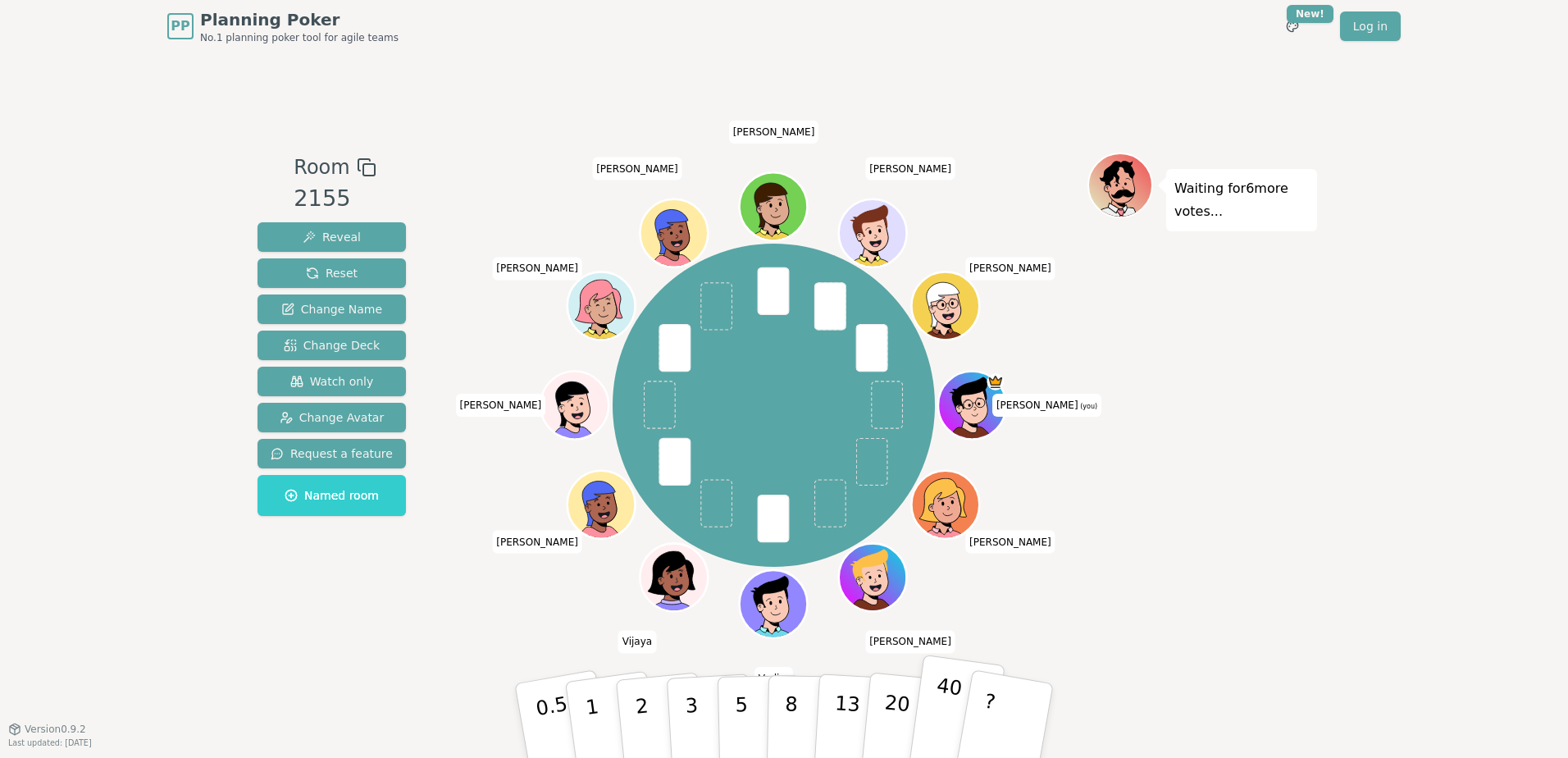
click at [950, 528] on p "40" at bounding box center [945, 719] width 37 height 91
click at [330, 237] on span "Reveal" at bounding box center [331, 237] width 58 height 17
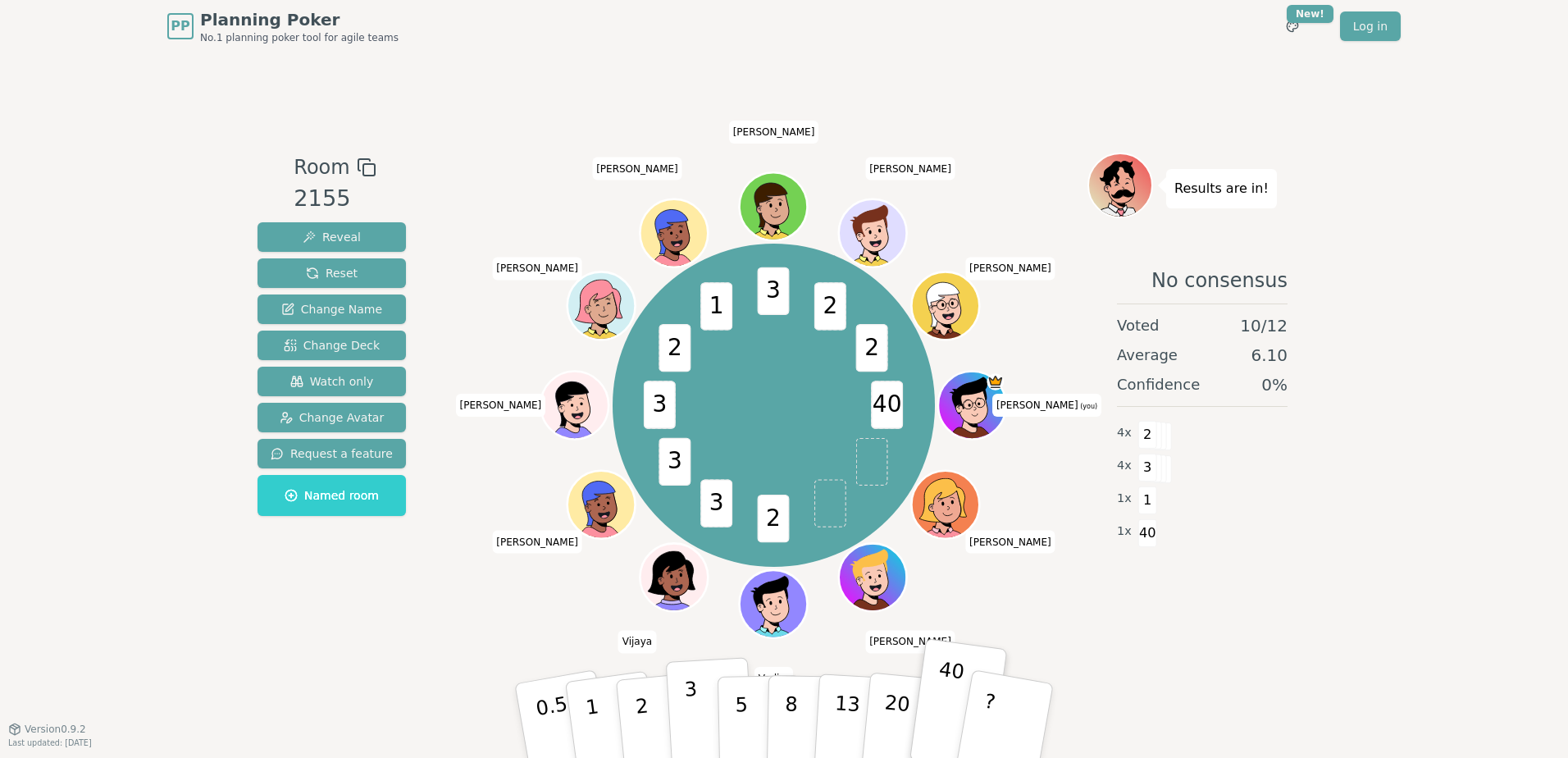
click at [693, 528] on p "3" at bounding box center [693, 722] width 18 height 89
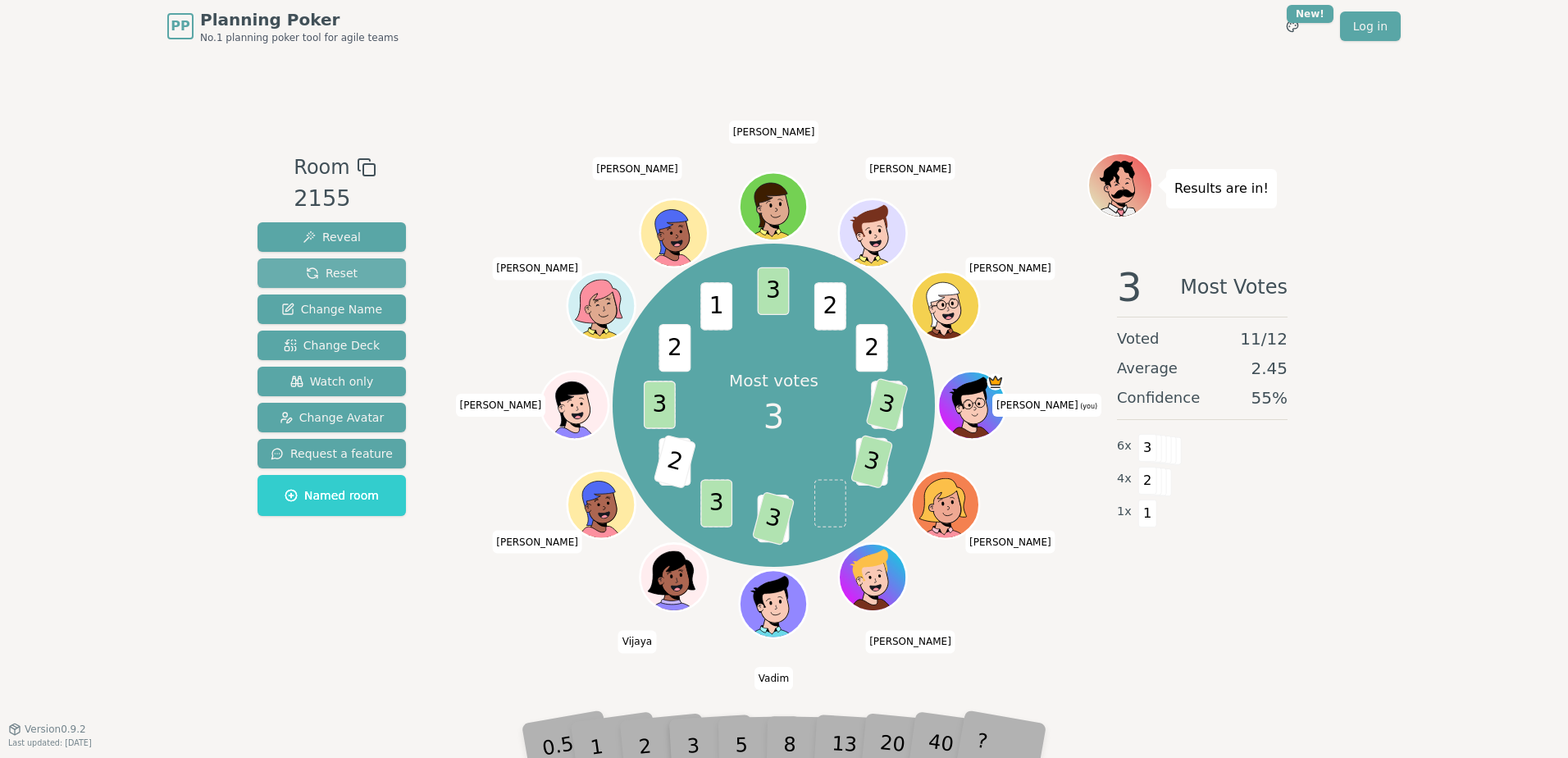
click at [326, 278] on span "Reset" at bounding box center [332, 273] width 51 height 17
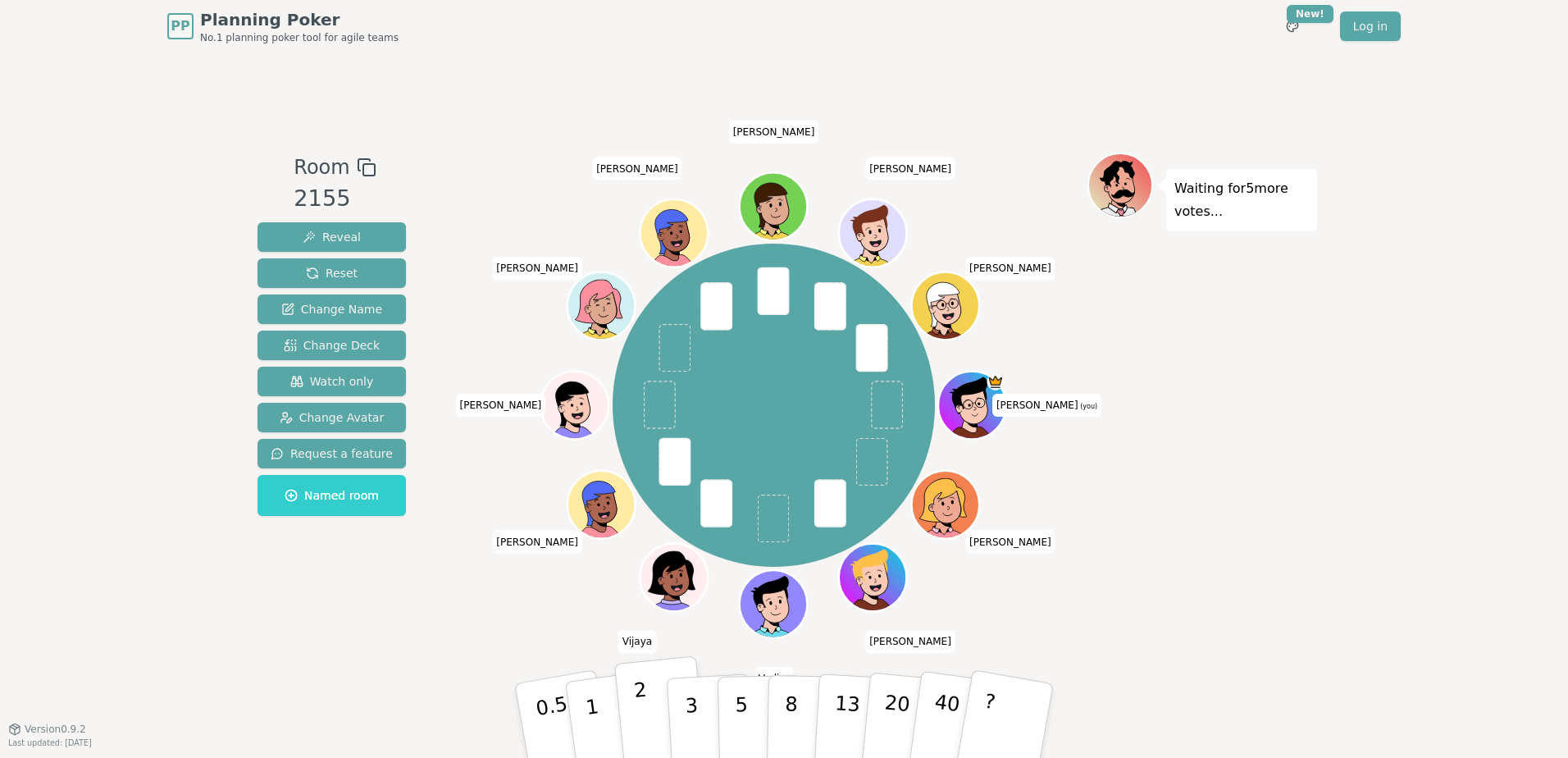
click at [633, 528] on button "2" at bounding box center [661, 721] width 94 height 130
click at [312, 239] on span "Reveal" at bounding box center [331, 237] width 58 height 17
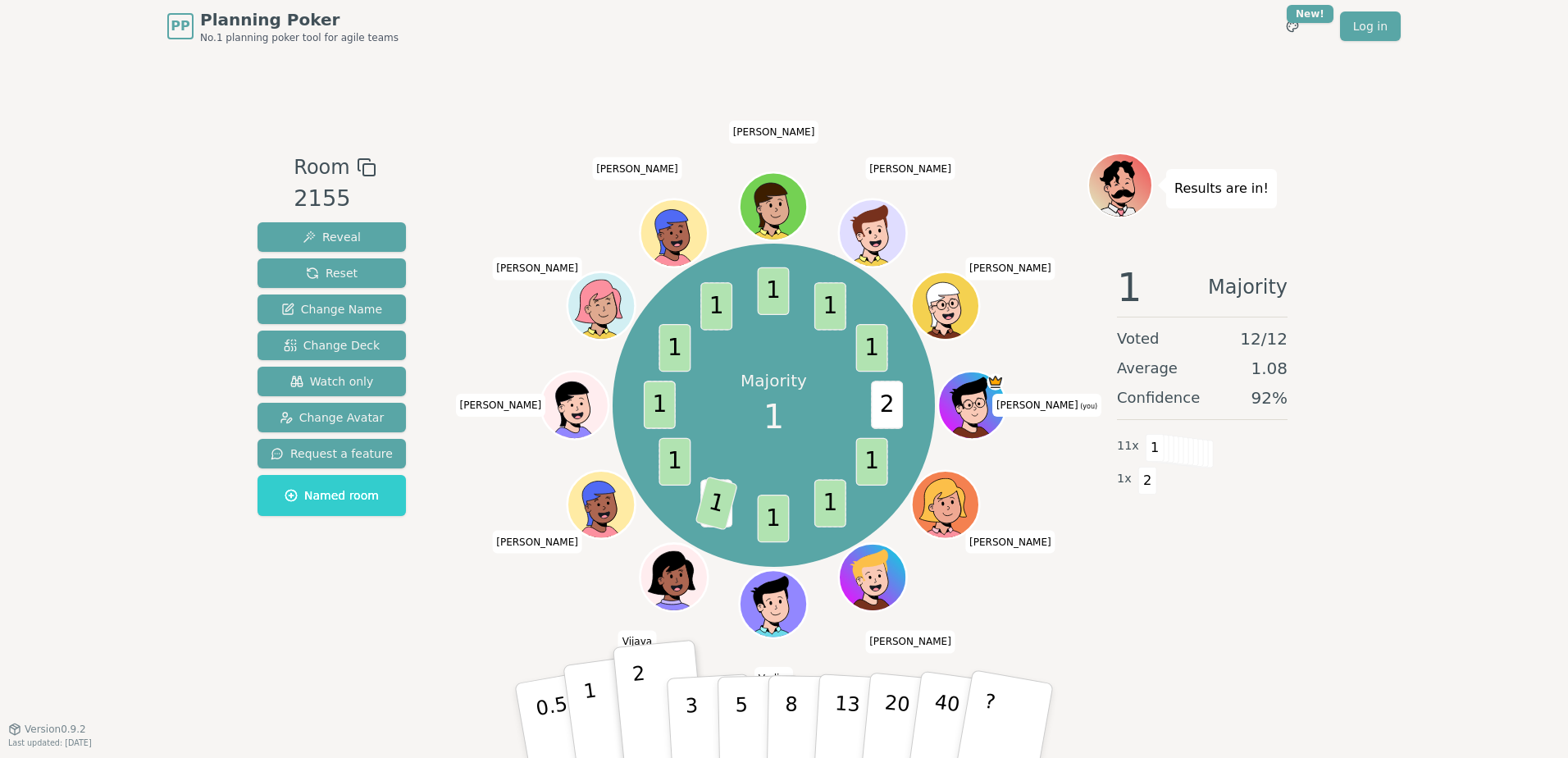
click at [581, 528] on button "1" at bounding box center [611, 720] width 98 height 132
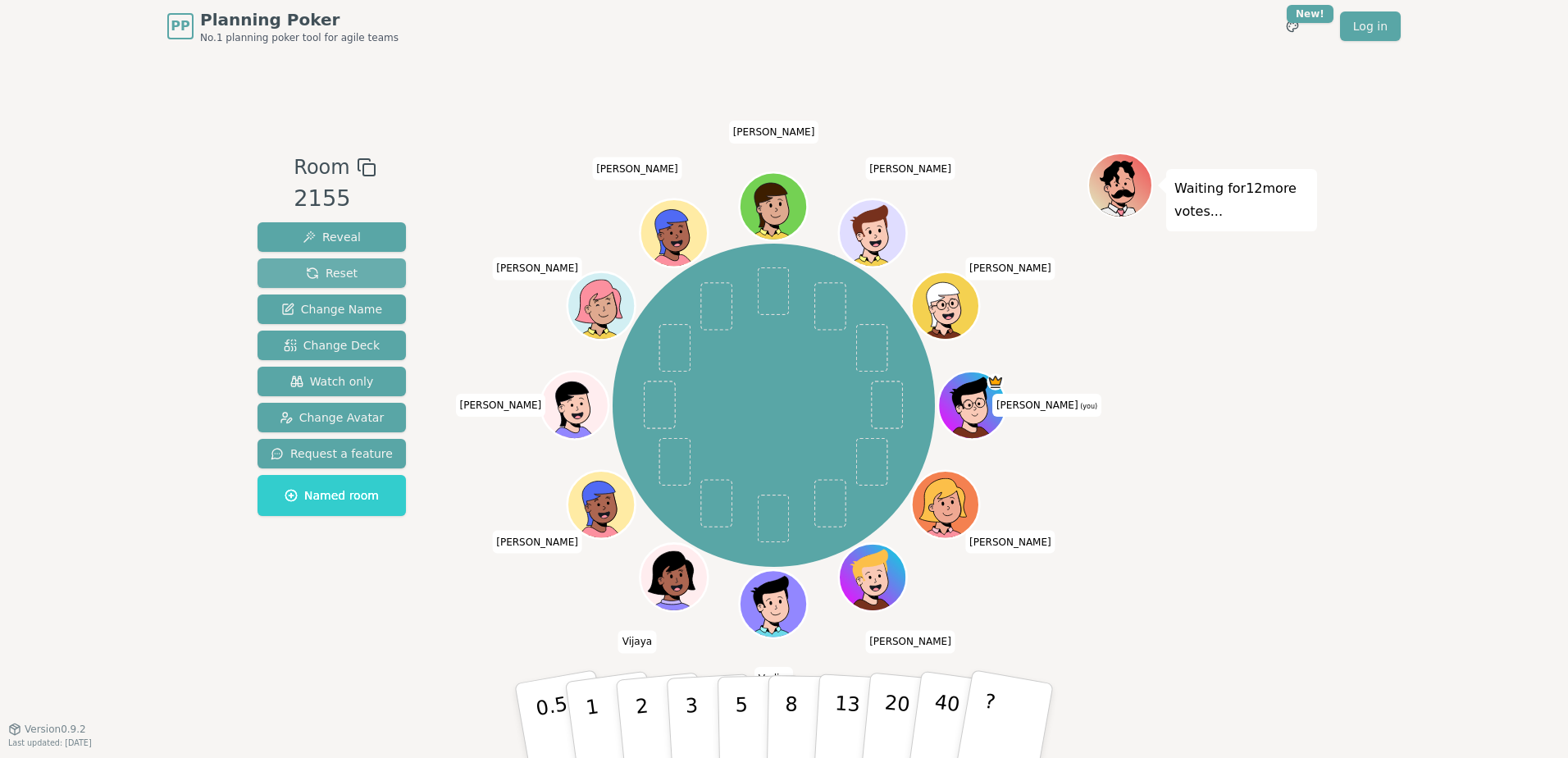
click at [316, 263] on button "Reset" at bounding box center [332, 273] width 148 height 30
click at [746, 528] on button "5" at bounding box center [759, 720] width 84 height 125
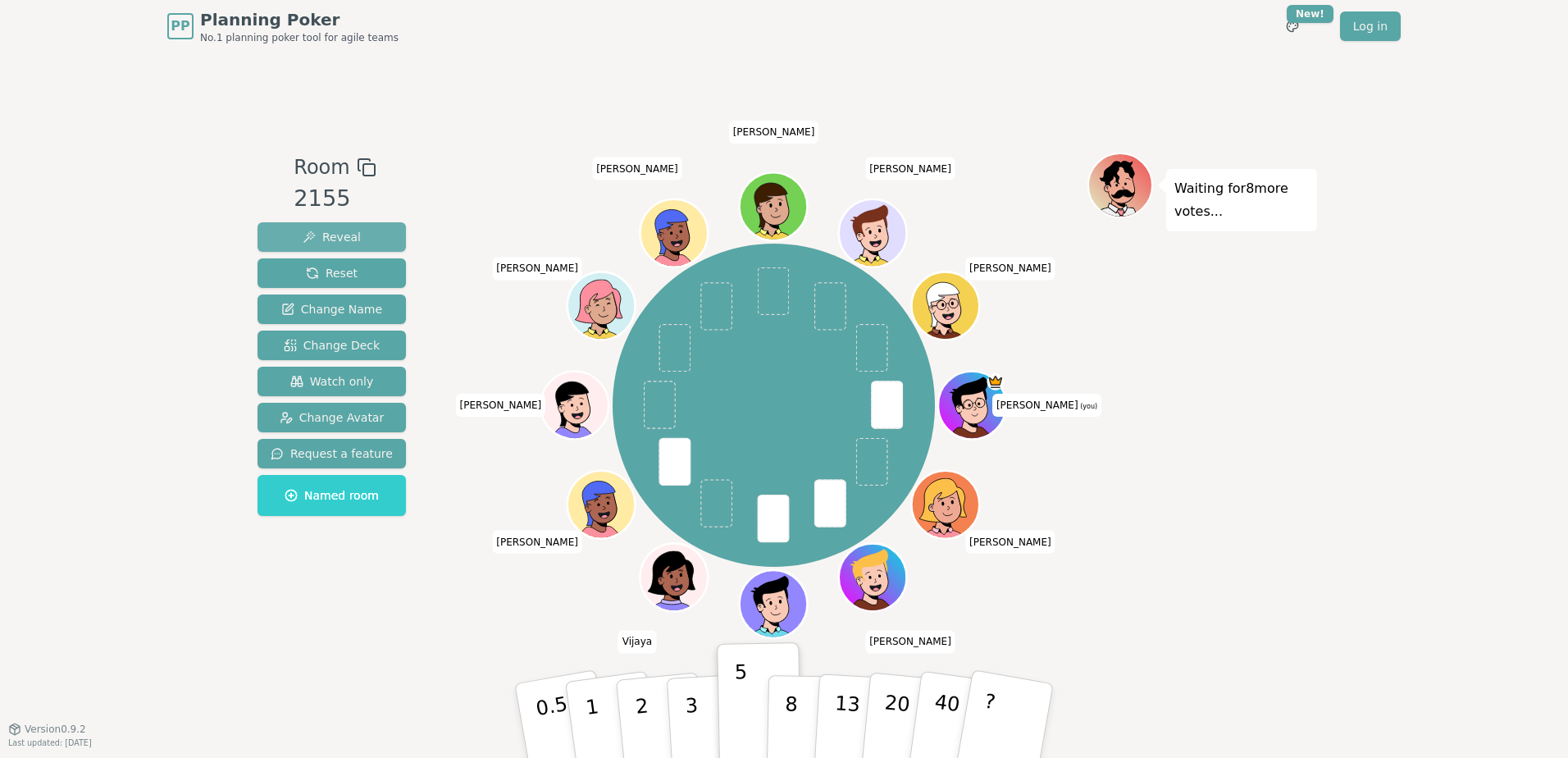
click at [335, 239] on span "Reveal" at bounding box center [331, 237] width 58 height 17
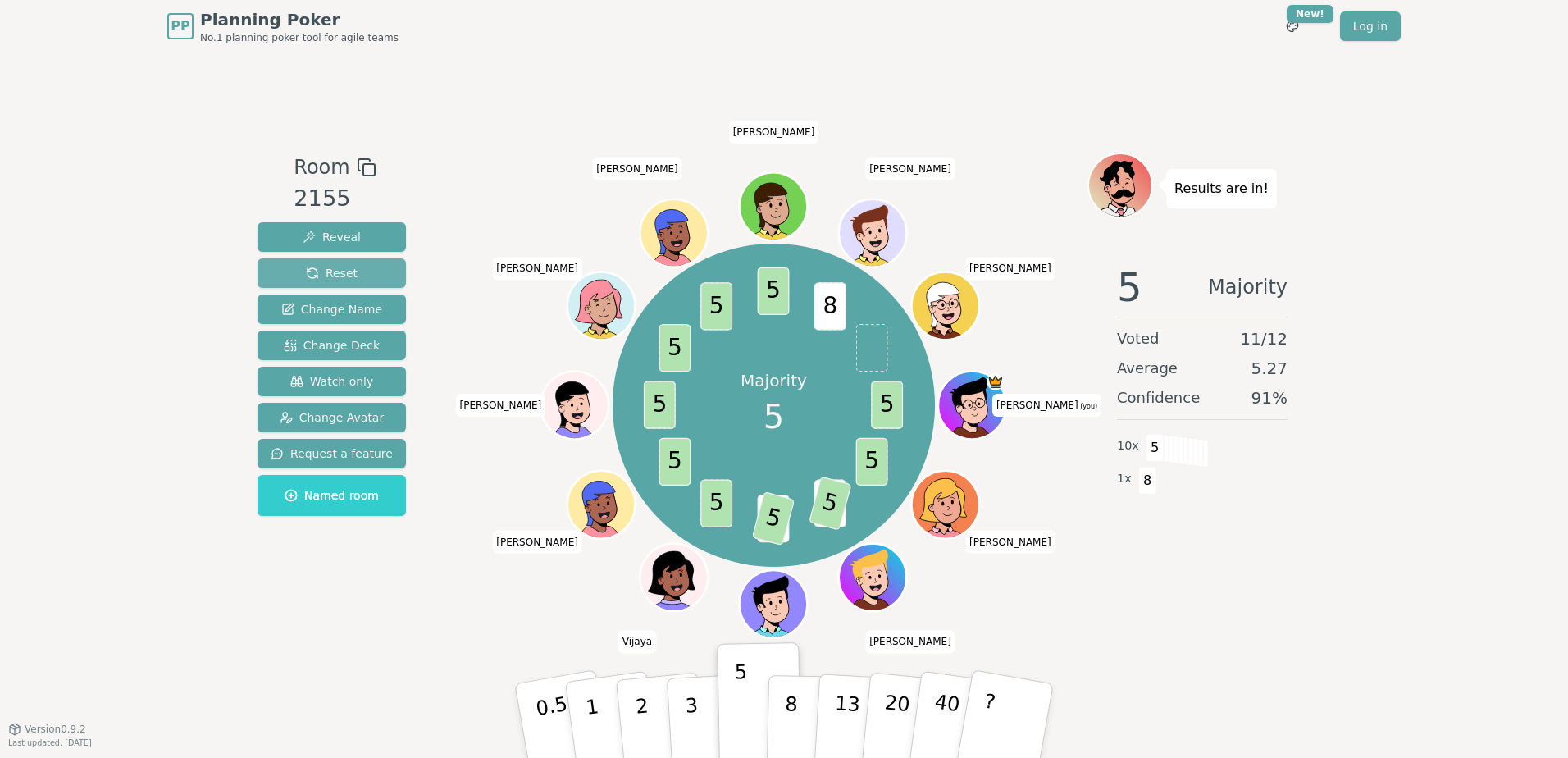
click at [333, 273] on span "Reset" at bounding box center [332, 273] width 51 height 17
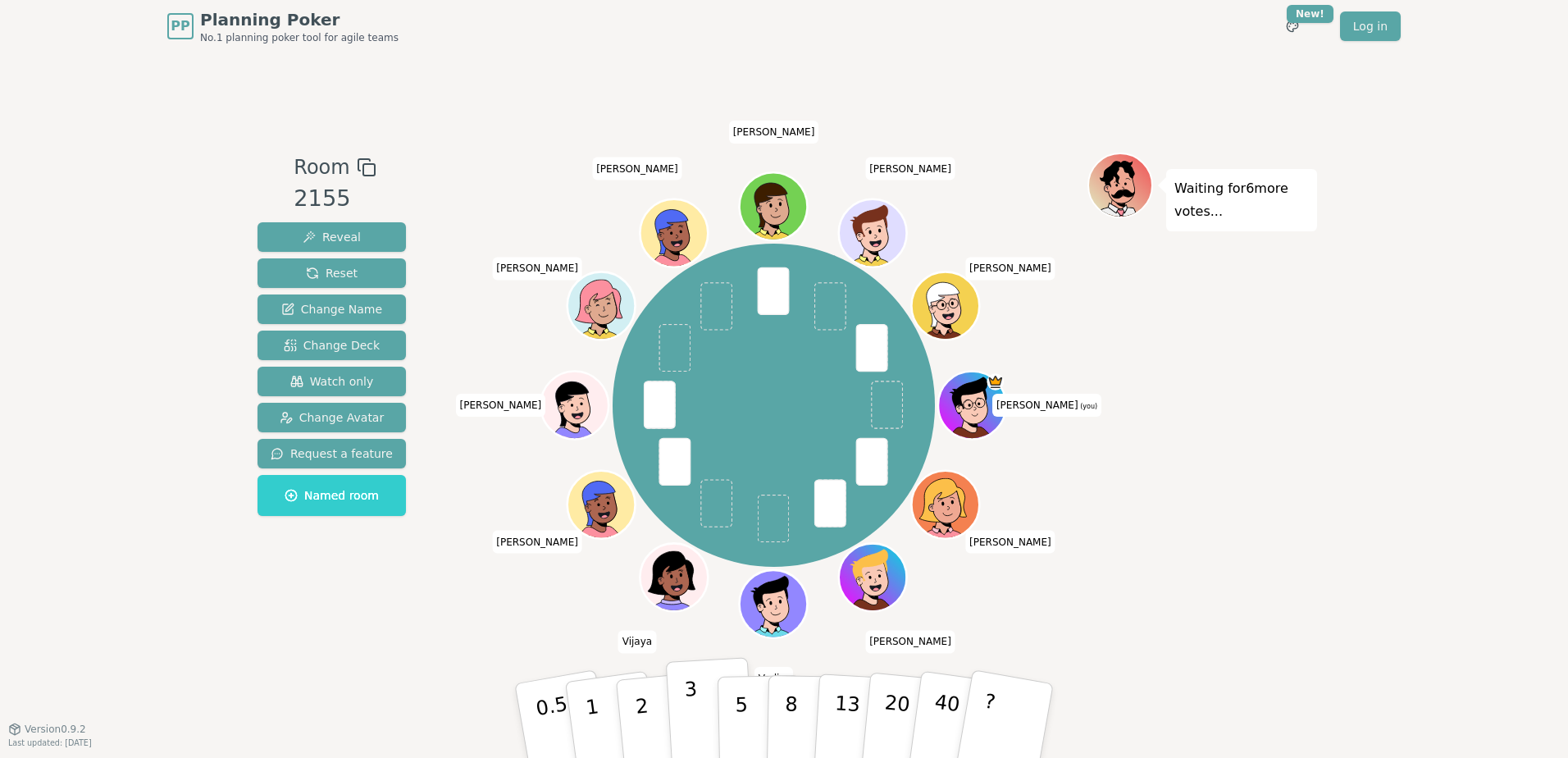
click at [689, 528] on p "3" at bounding box center [693, 722] width 18 height 89
click at [732, 528] on button "5" at bounding box center [759, 720] width 84 height 125
click at [326, 236] on span "Reveal" at bounding box center [331, 237] width 58 height 17
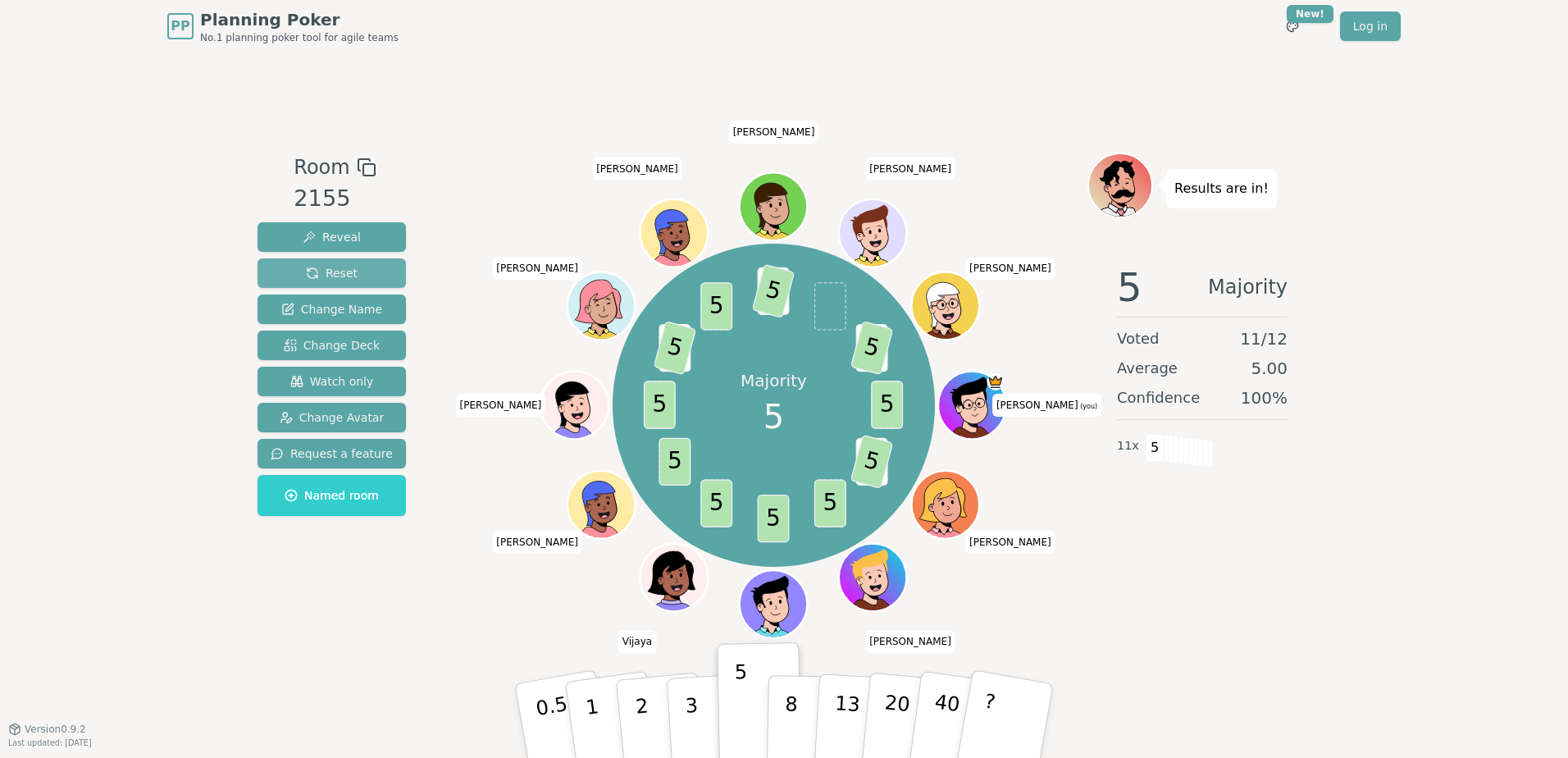
click at [311, 275] on span "Reset" at bounding box center [332, 273] width 51 height 17
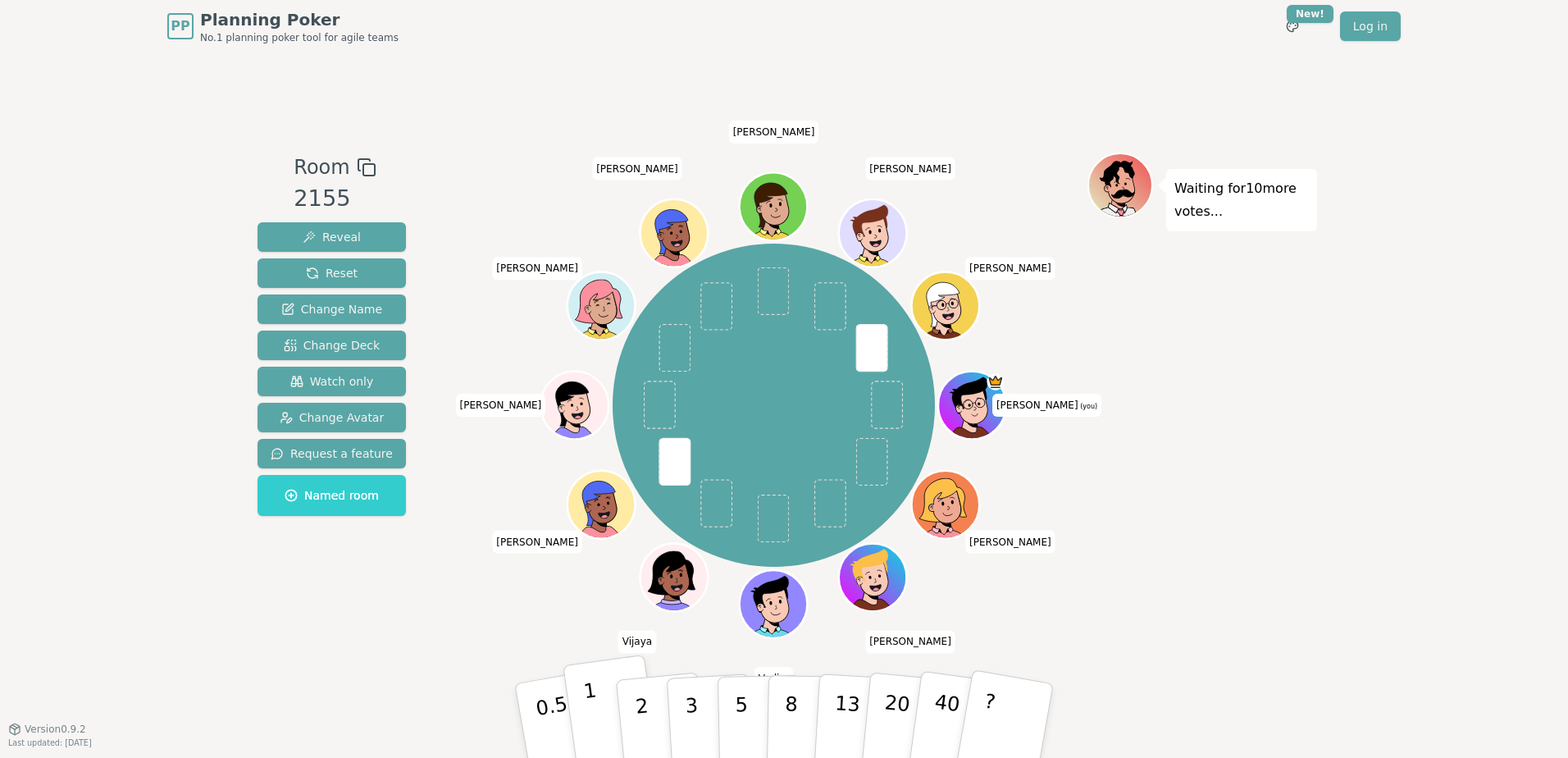
click at [596, 528] on button "1" at bounding box center [611, 720] width 98 height 132
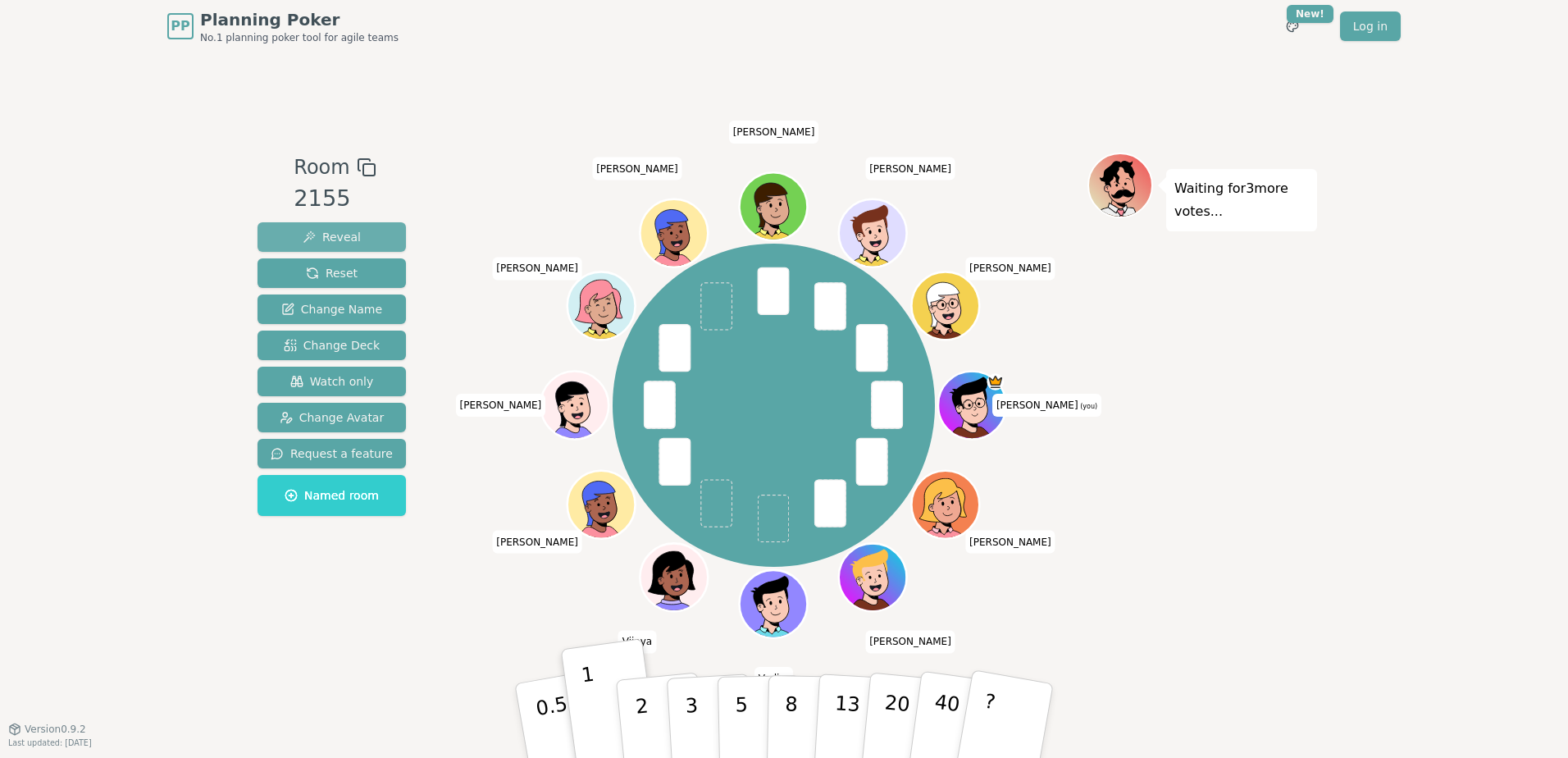
click at [372, 236] on button "Reveal" at bounding box center [332, 237] width 148 height 30
